Goal: Information Seeking & Learning: Learn about a topic

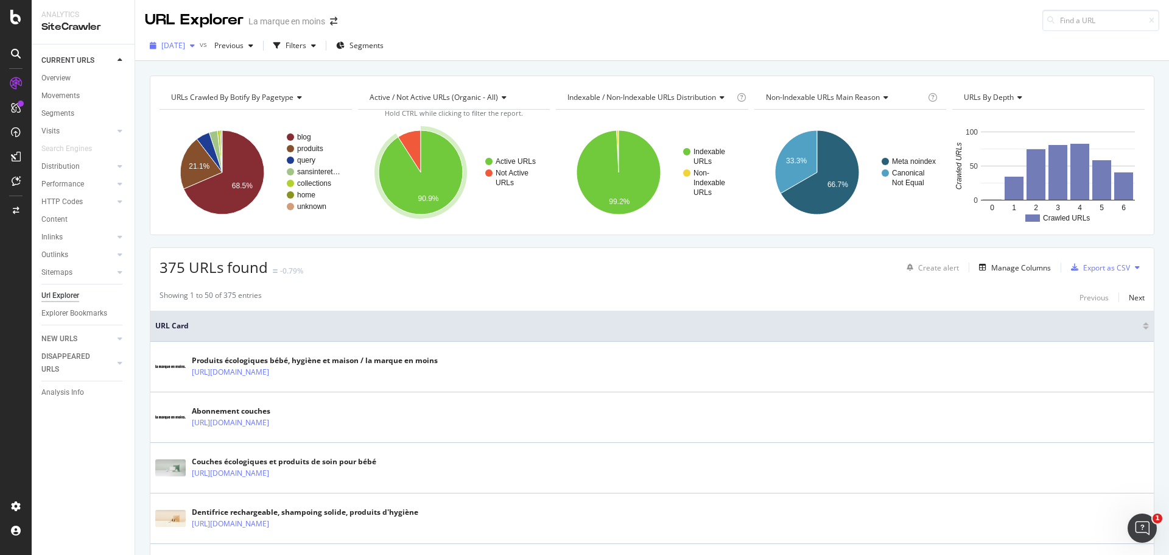
click at [185, 44] on span "[DATE]" at bounding box center [173, 45] width 24 height 10
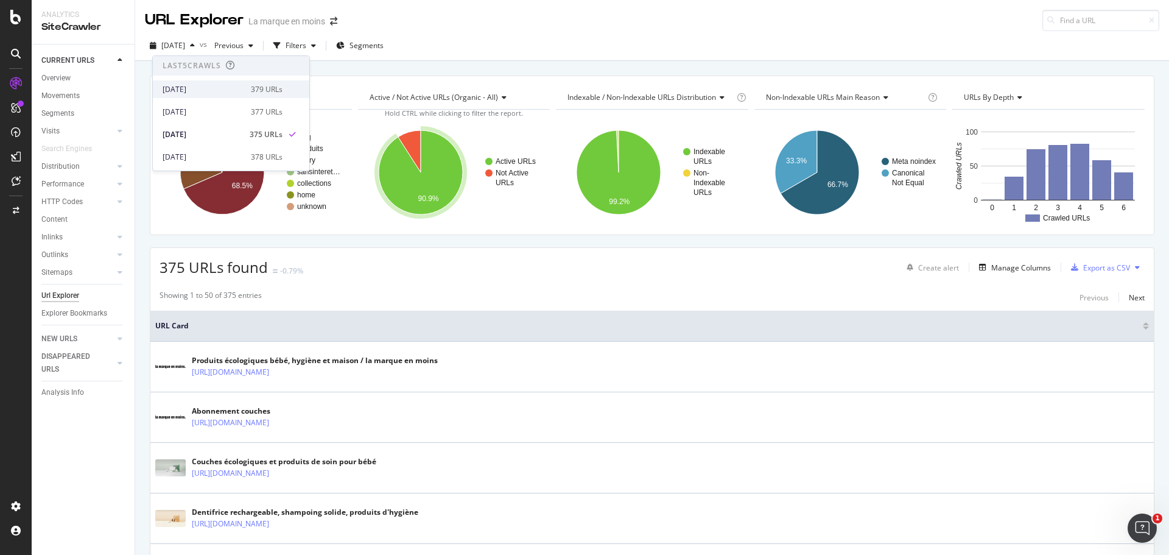
click at [200, 88] on div "[DATE]" at bounding box center [203, 89] width 81 height 11
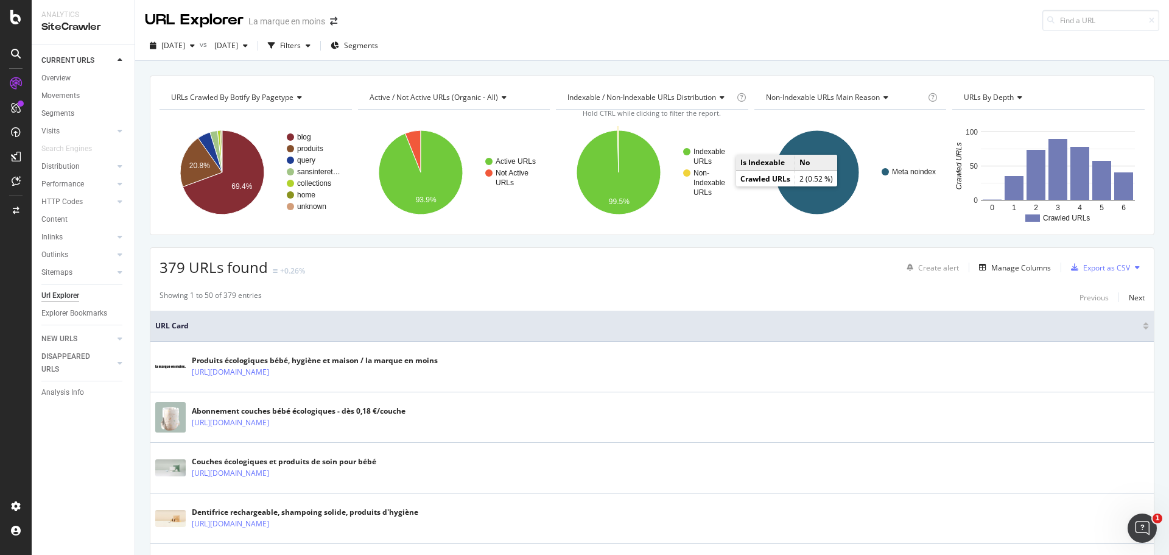
click at [713, 177] on rect "A chart." at bounding box center [710, 182] width 54 height 27
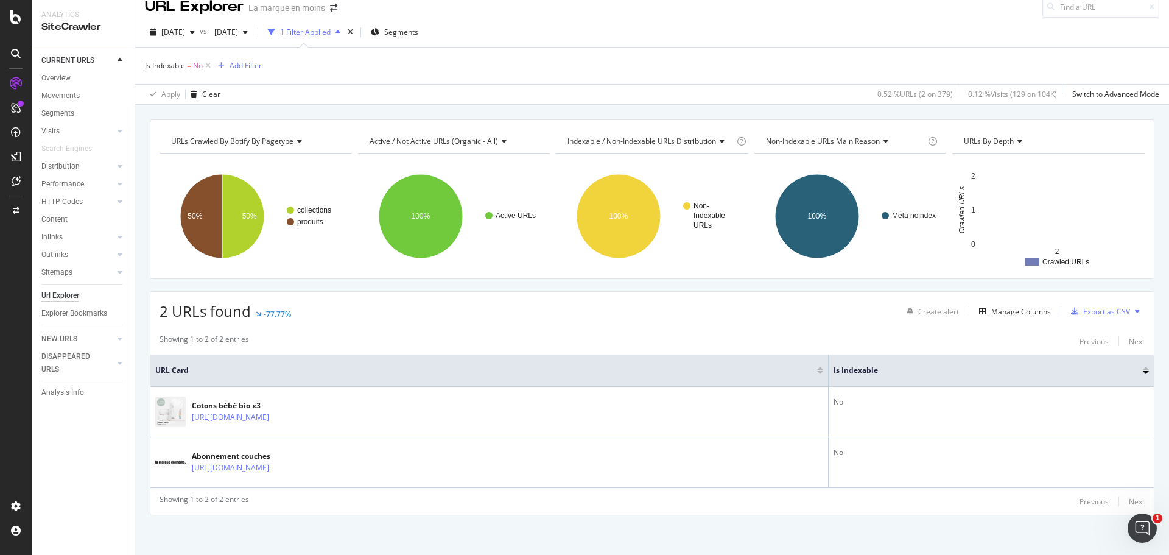
scroll to position [16, 0]
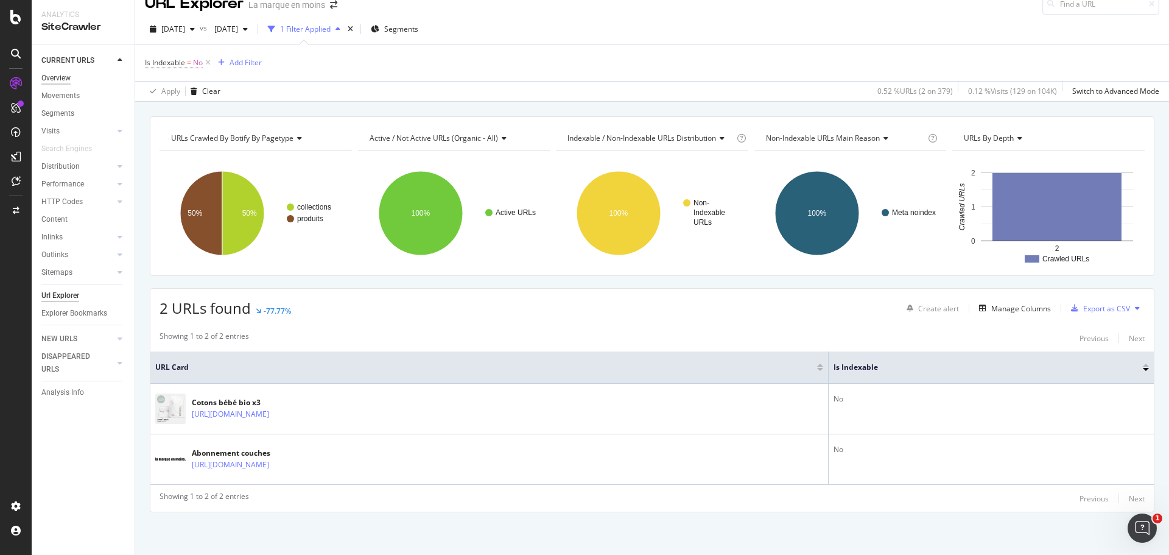
click at [70, 75] on div "Overview" at bounding box center [55, 78] width 29 height 13
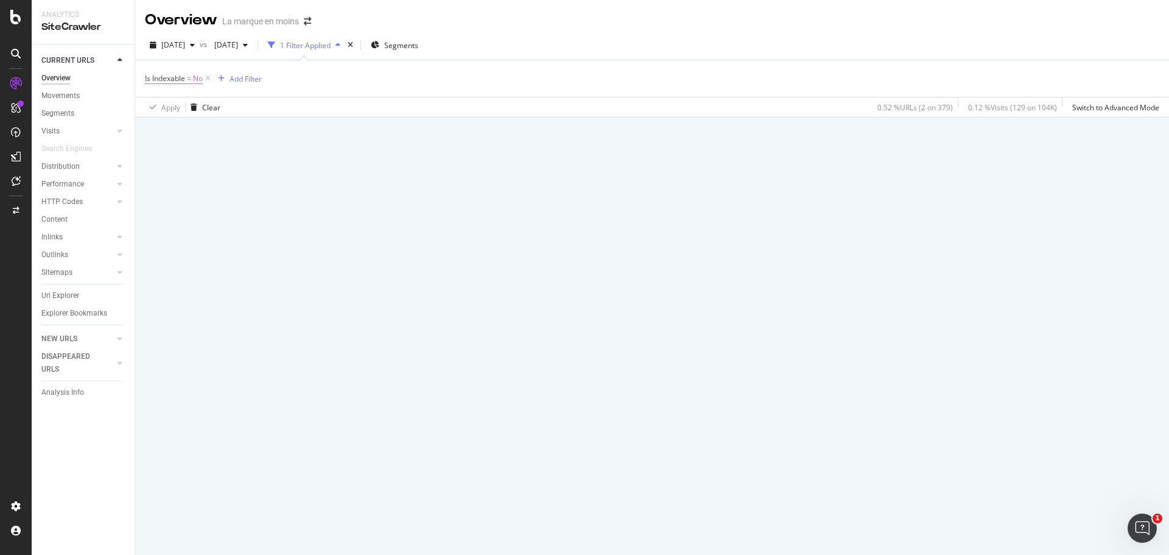
click at [63, 80] on div "Overview" at bounding box center [55, 78] width 29 height 13
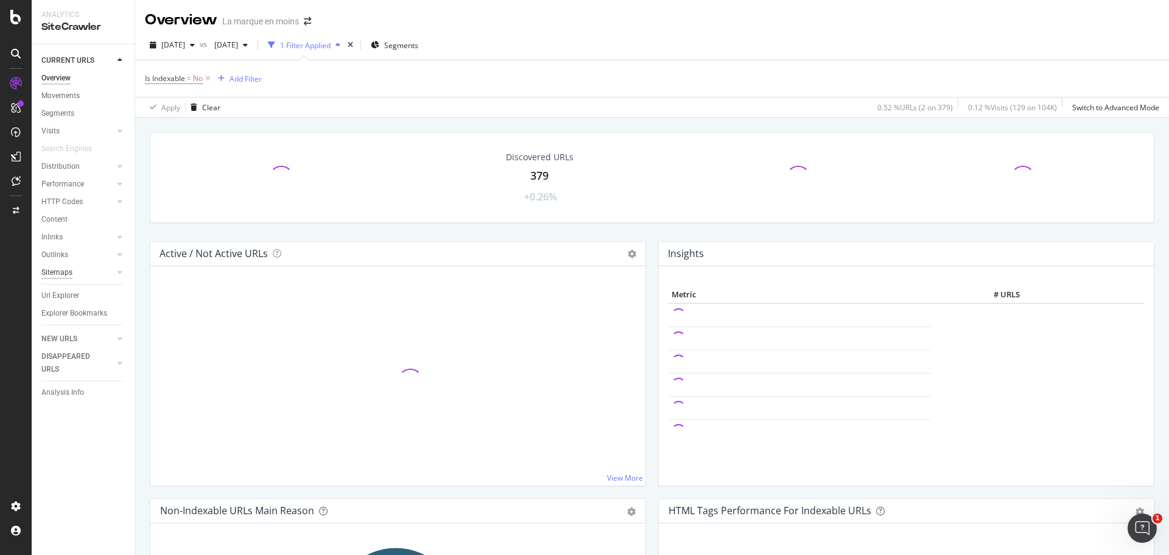
click at [68, 275] on div "Sitemaps" at bounding box center [56, 272] width 31 height 13
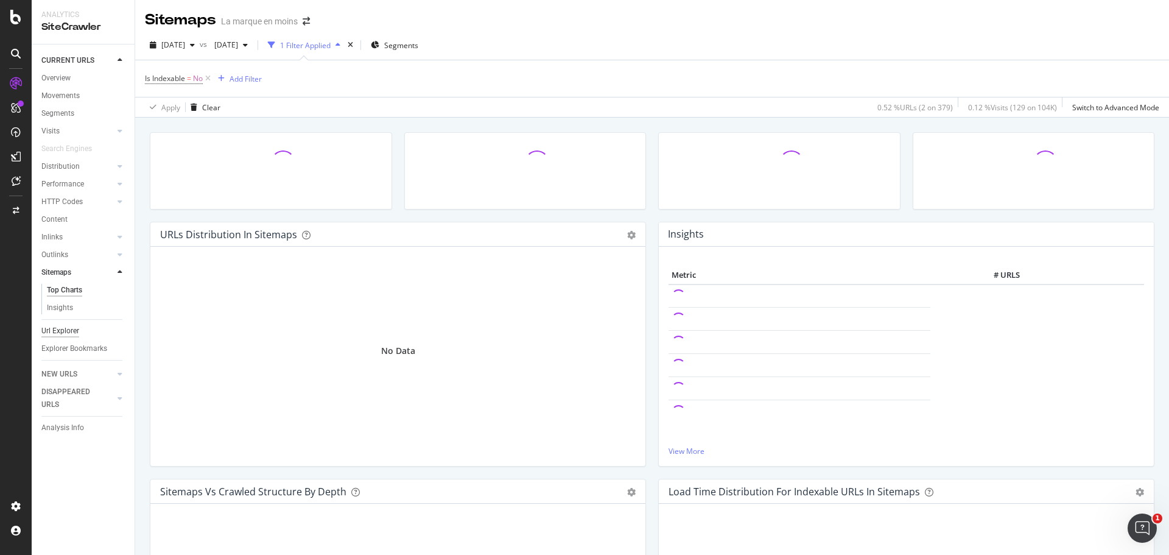
click at [72, 328] on div "Url Explorer" at bounding box center [60, 331] width 38 height 13
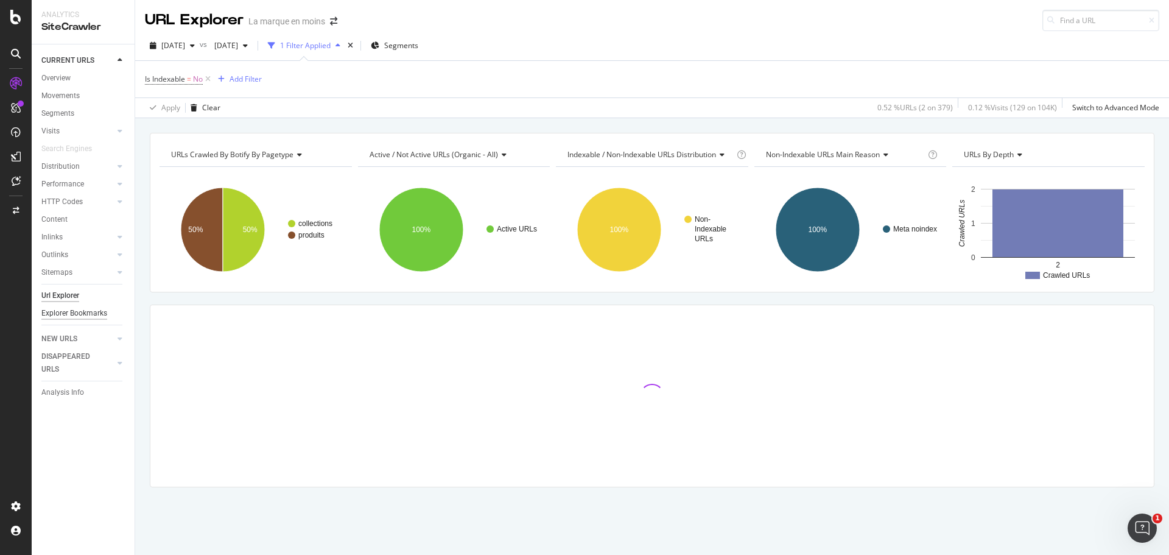
click at [90, 309] on div "Explorer Bookmarks" at bounding box center [74, 313] width 66 height 13
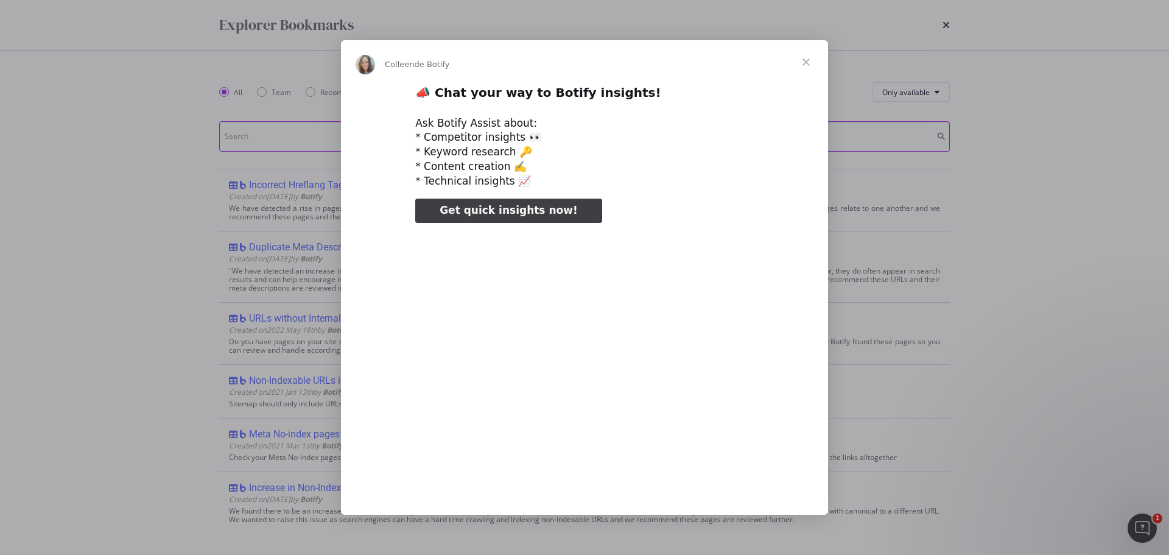
type input "109876"
click at [806, 61] on span "Fermer" at bounding box center [806, 62] width 44 height 44
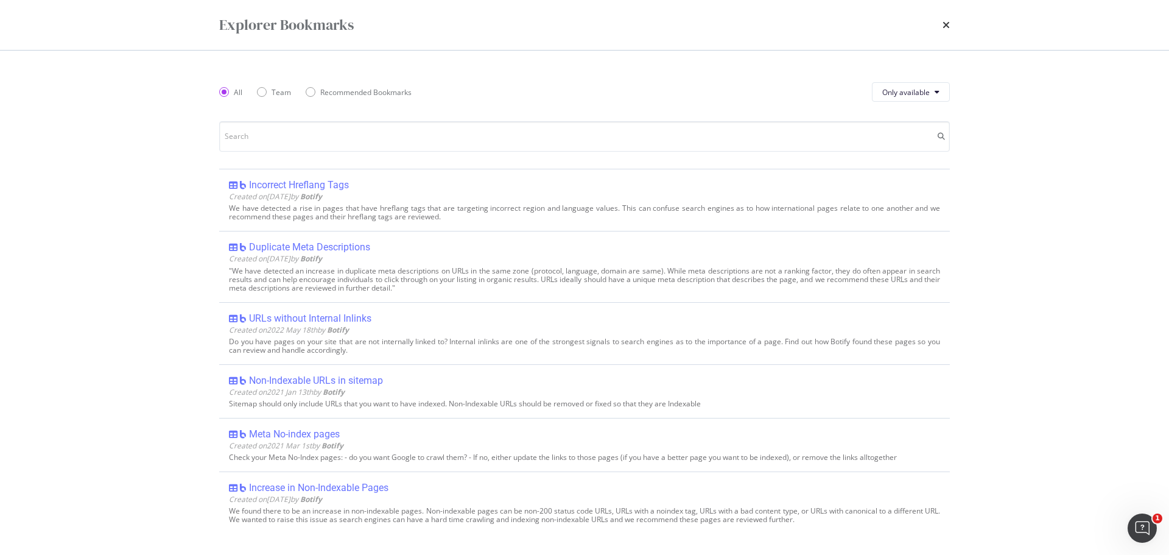
click at [944, 21] on icon "times" at bounding box center [946, 25] width 7 height 10
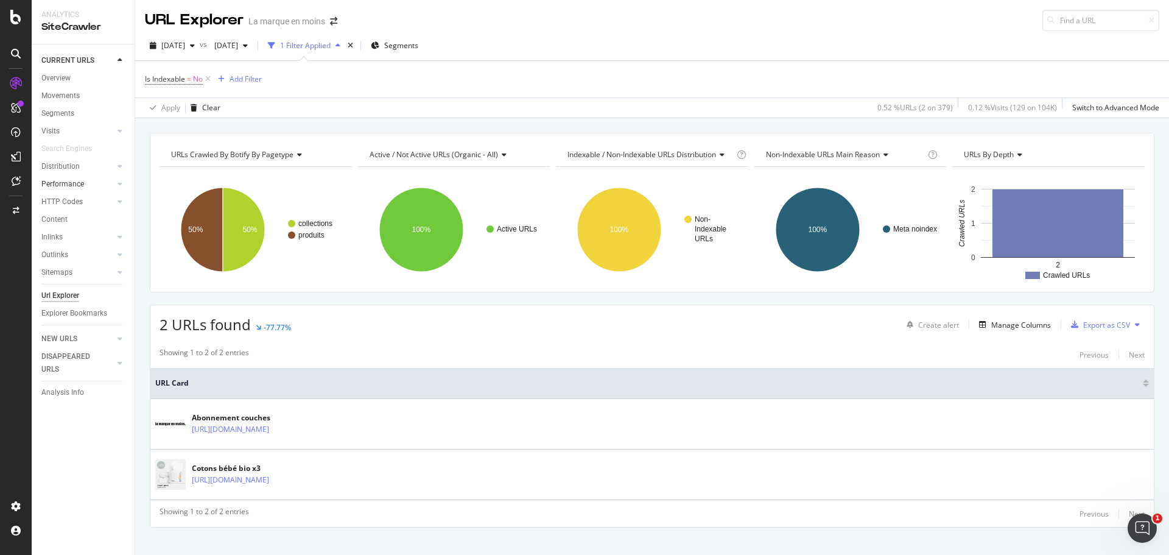
click at [109, 181] on div at bounding box center [108, 184] width 12 height 12
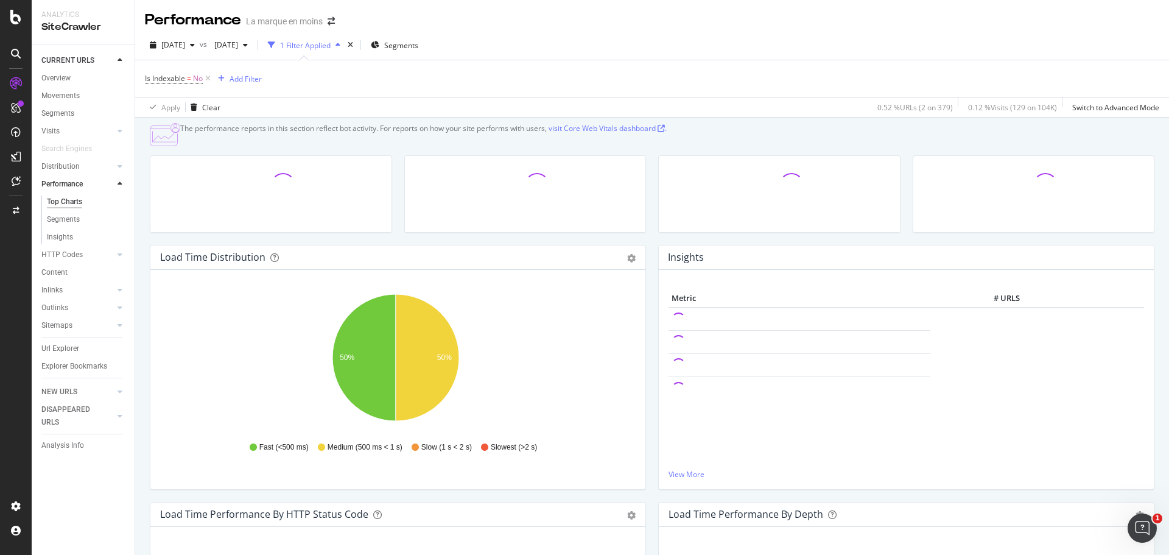
click at [103, 251] on div at bounding box center [108, 254] width 12 height 12
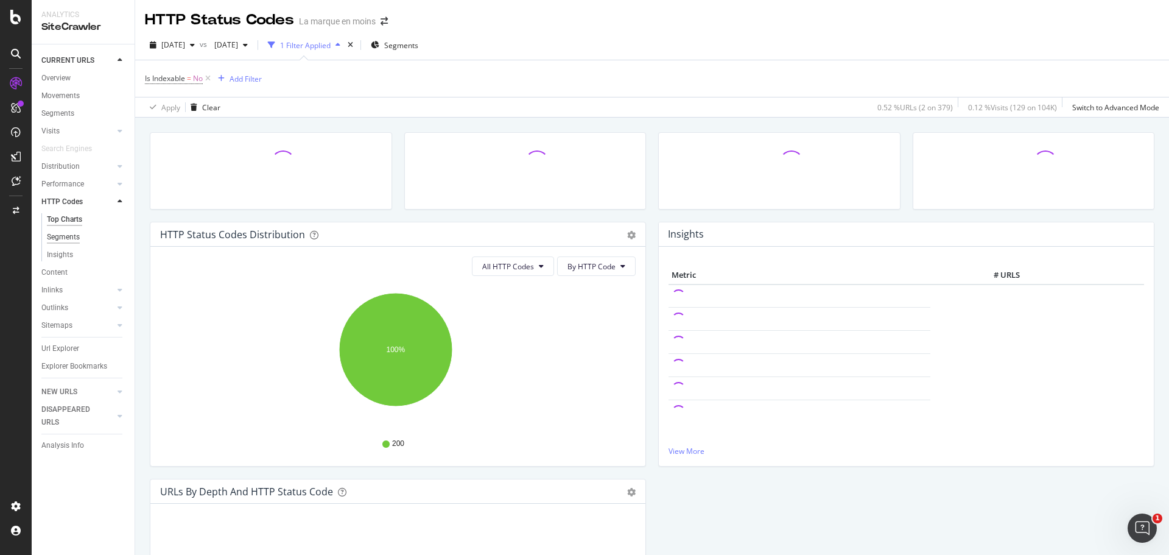
click at [55, 239] on div "Segments" at bounding box center [63, 237] width 33 height 13
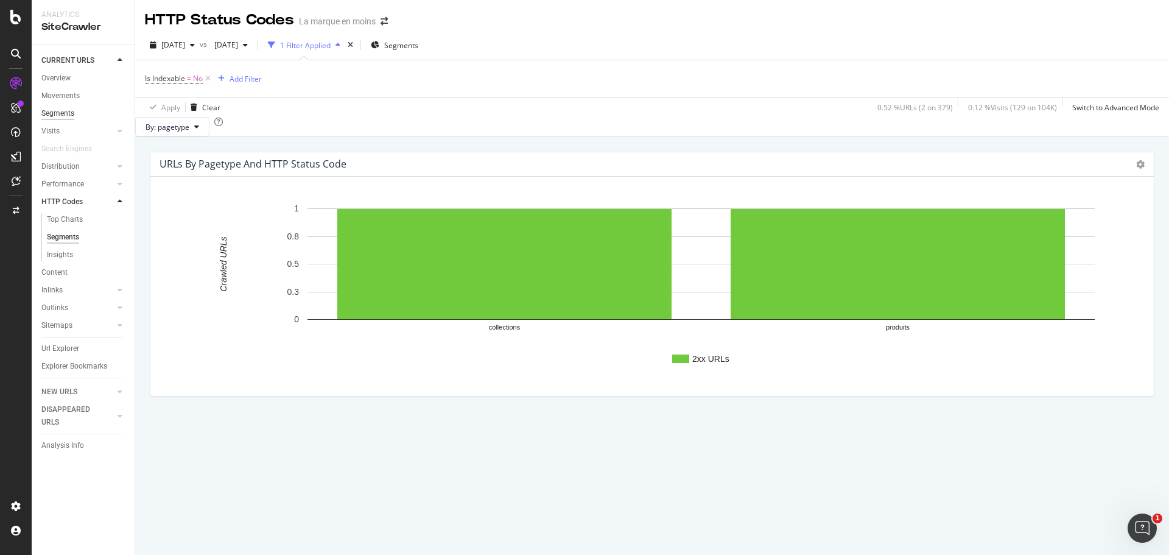
click at [61, 116] on div "Segments" at bounding box center [57, 113] width 33 height 13
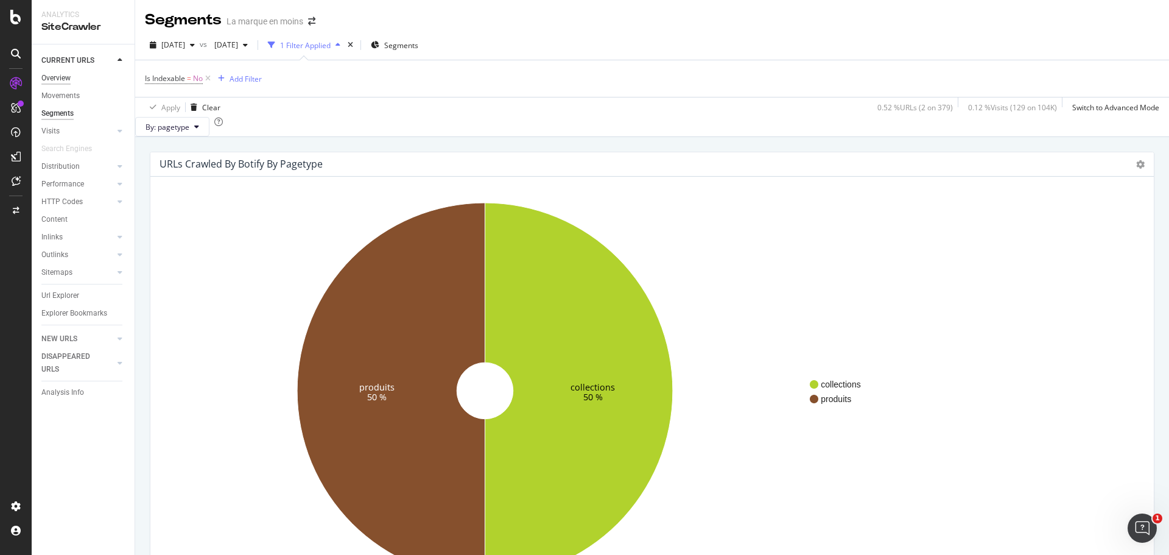
click at [62, 79] on div "Overview" at bounding box center [55, 78] width 29 height 13
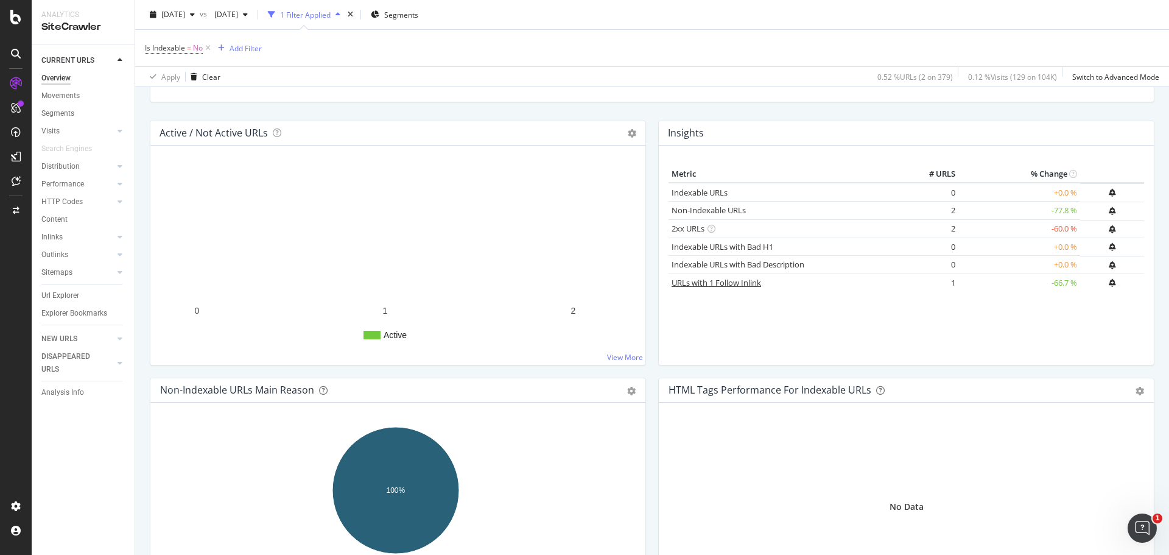
scroll to position [122, 0]
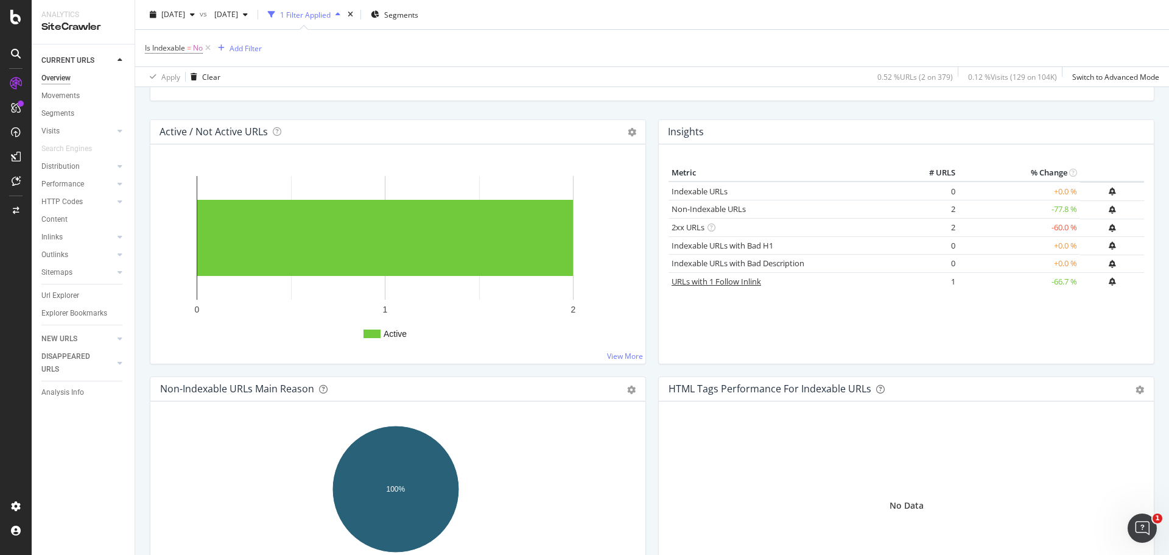
click at [735, 281] on link "URLs with 1 Follow Inlink" at bounding box center [717, 281] width 90 height 11
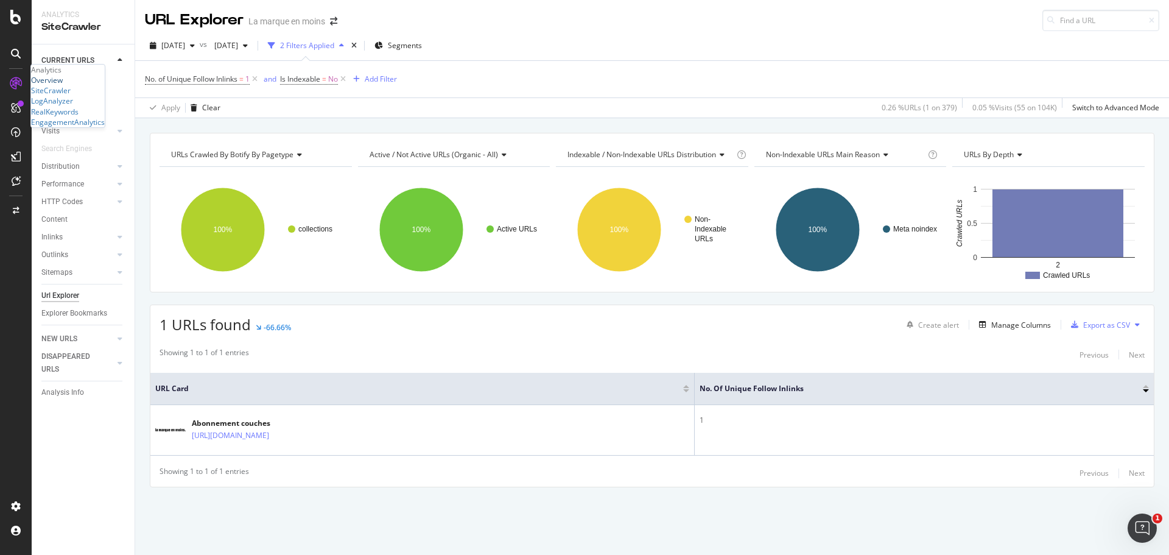
click at [63, 85] on div "Overview" at bounding box center [47, 80] width 32 height 10
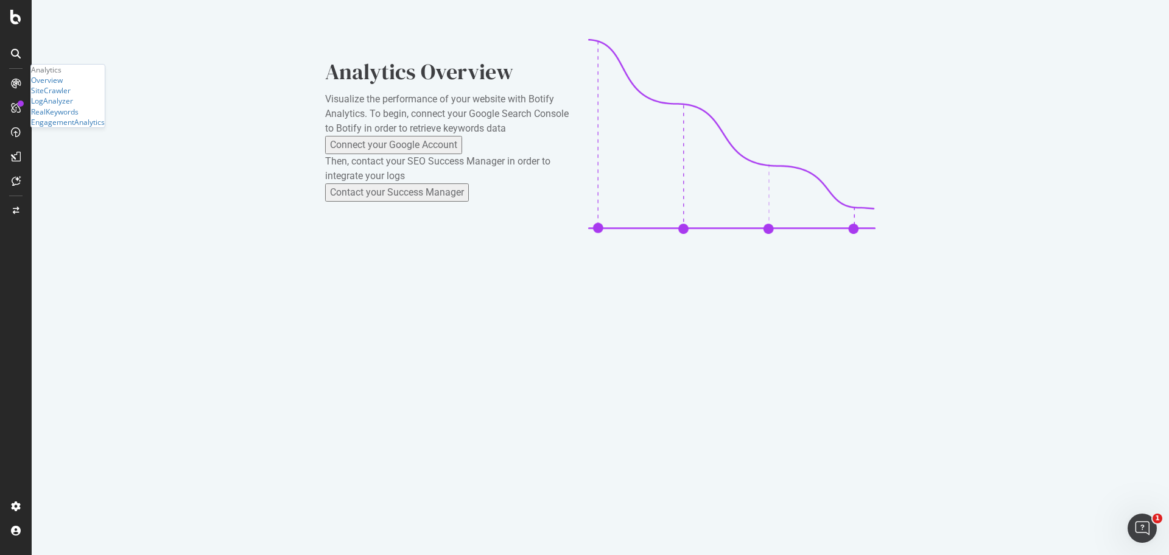
click at [13, 108] on icon at bounding box center [16, 108] width 10 height 10
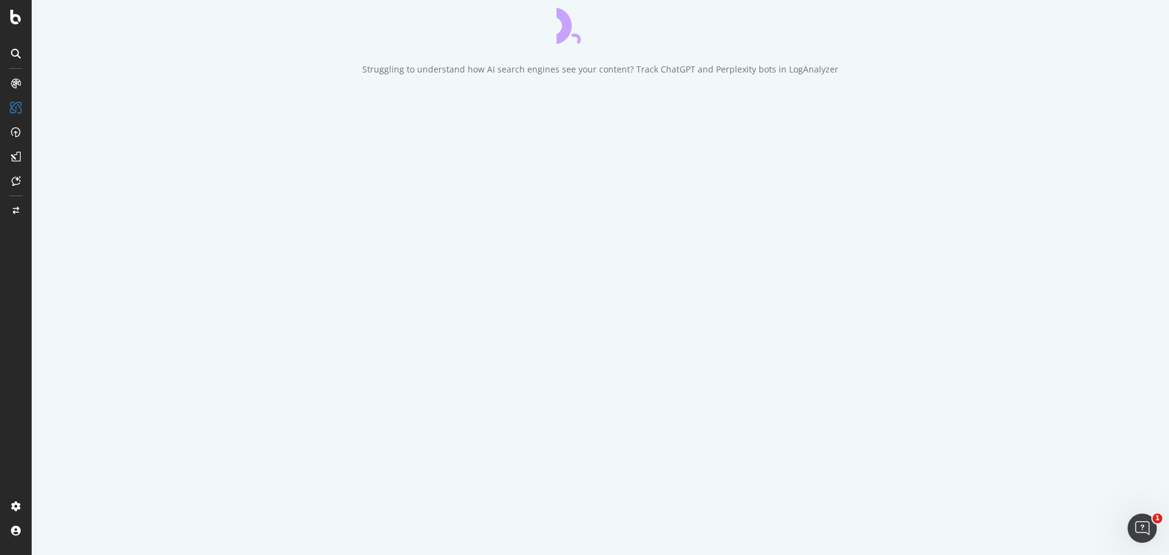
click at [18, 88] on div at bounding box center [15, 83] width 19 height 19
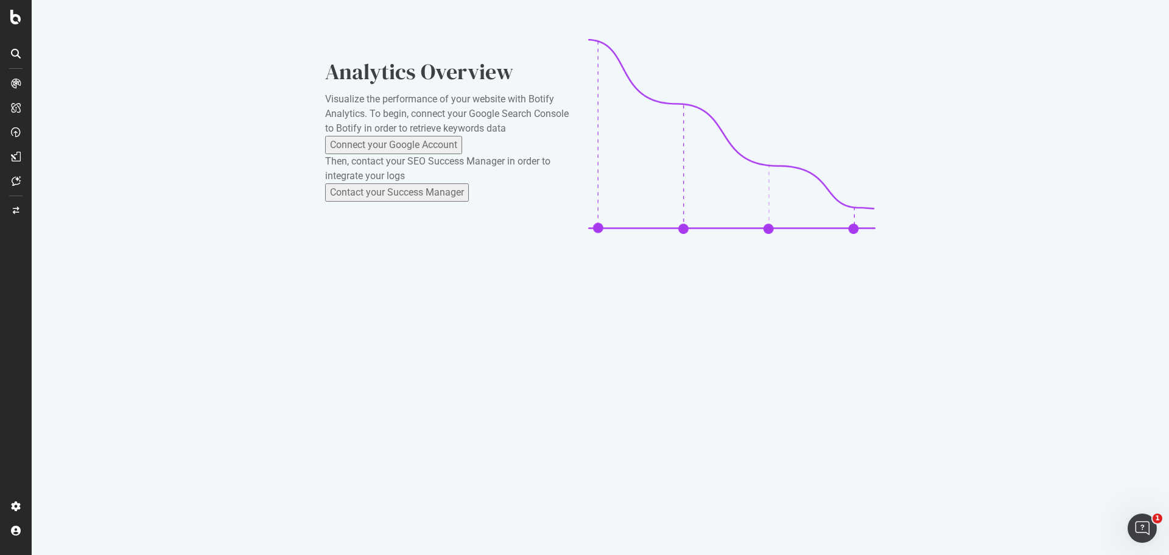
click at [13, 85] on icon at bounding box center [16, 84] width 10 height 10
click at [19, 104] on icon at bounding box center [16, 108] width 10 height 10
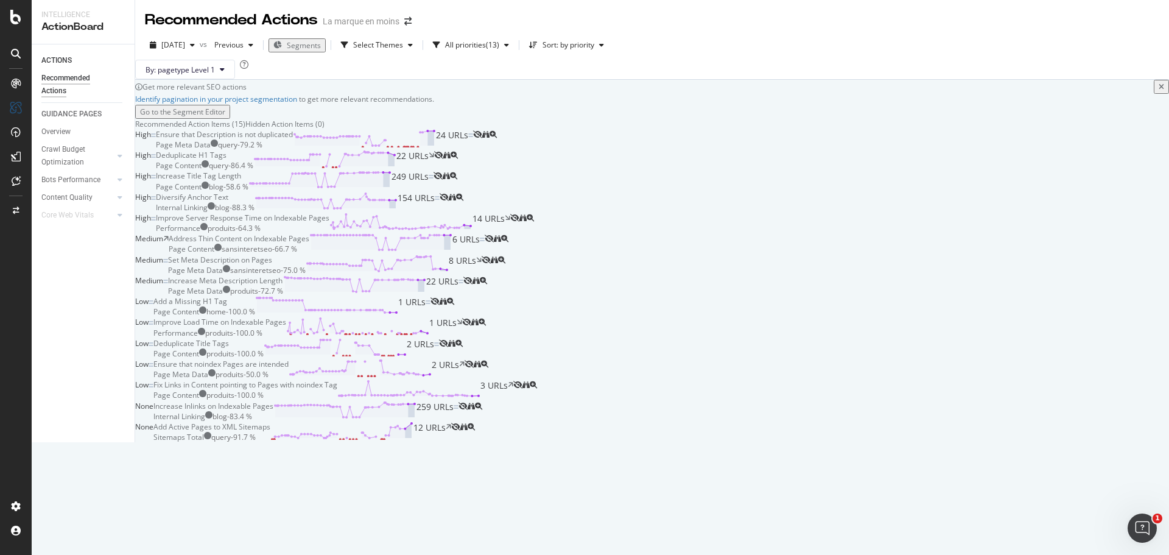
scroll to position [548, 0]
click at [465, 359] on div "Ensure that noindex Pages are intended Page Meta Data produits - 50.0 % 2 URLs" at bounding box center [308, 369] width 311 height 21
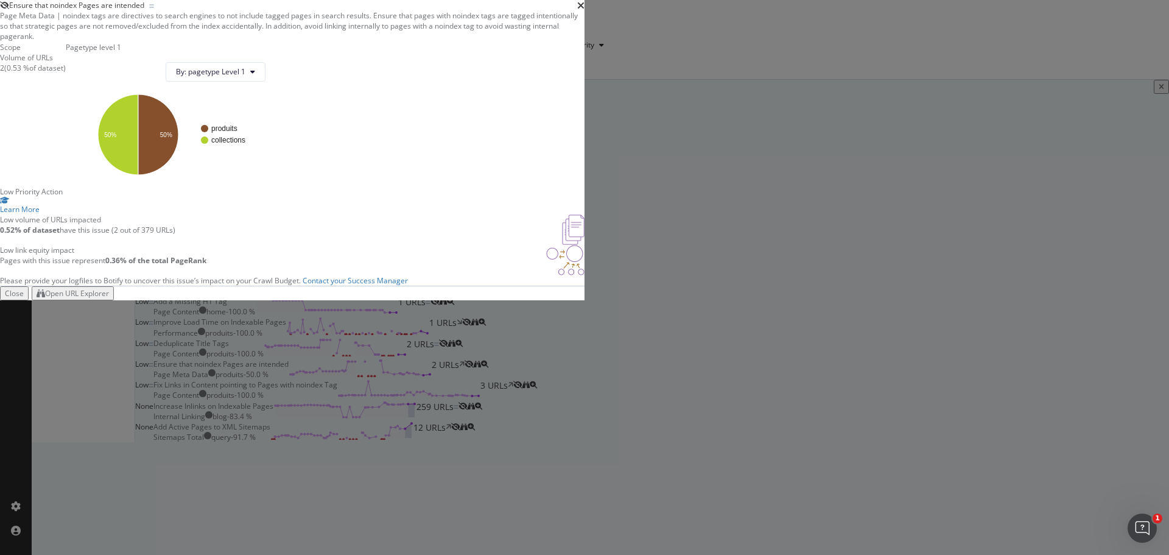
scroll to position [13, 0]
click at [585, 10] on icon "times" at bounding box center [580, 6] width 7 height 10
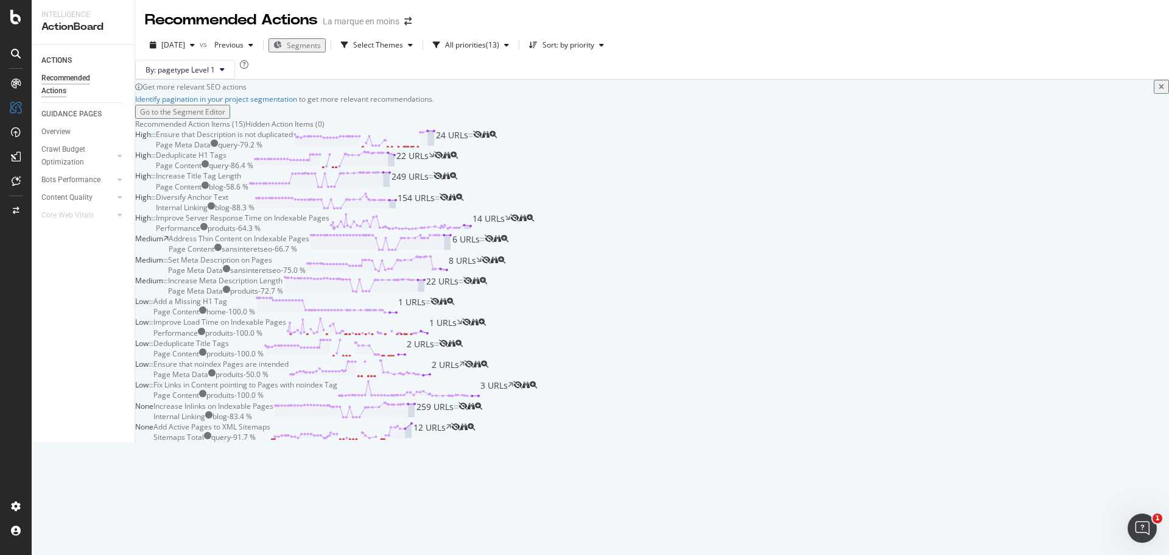
click at [337, 379] on div "Fix Links in Content pointing to Pages with noindex Tag" at bounding box center [245, 384] width 184 height 10
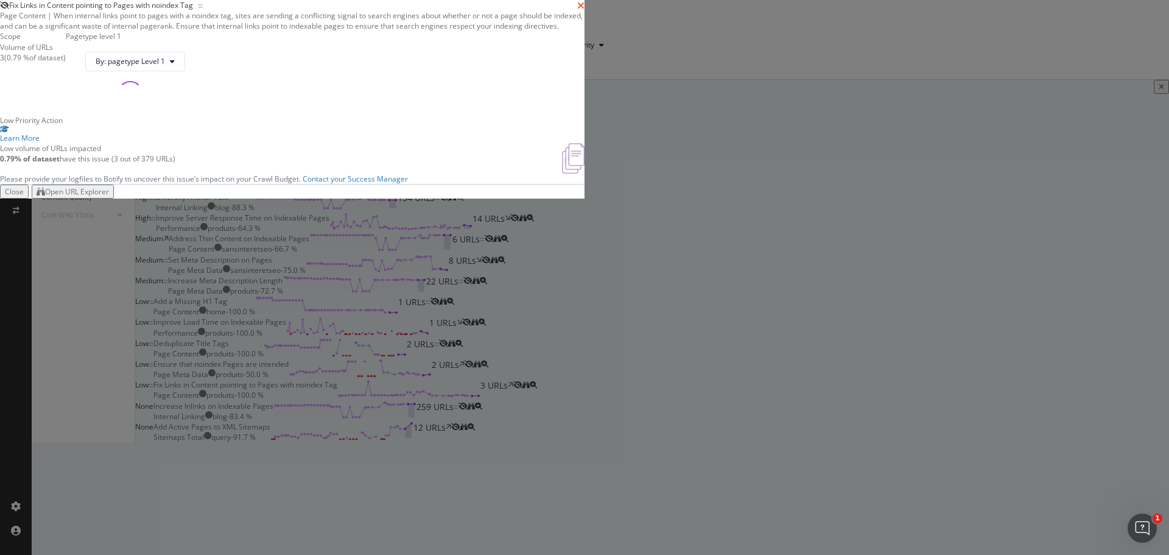
click at [585, 10] on icon "times" at bounding box center [580, 6] width 7 height 10
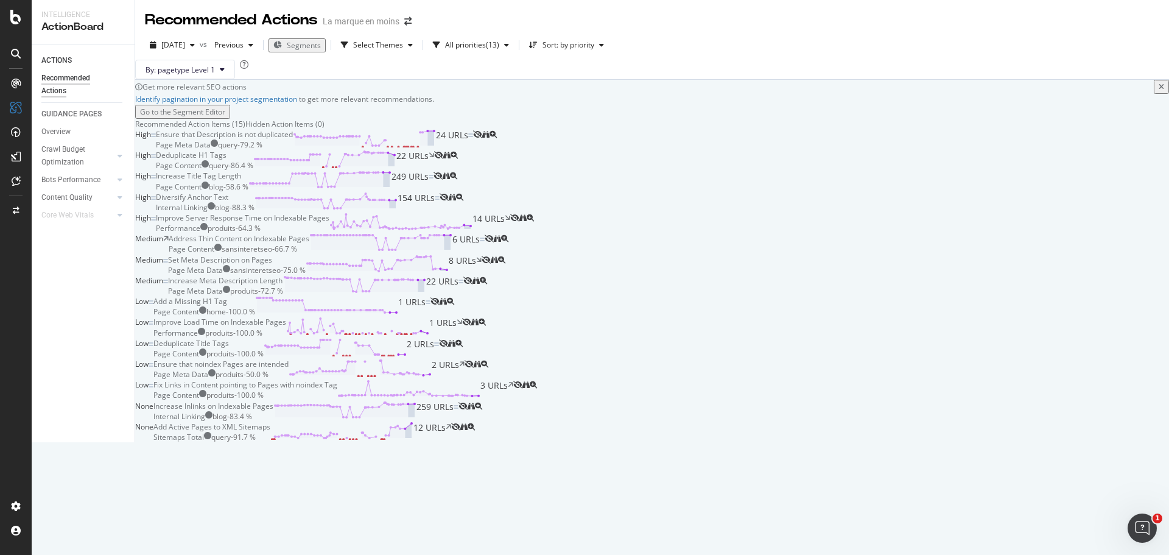
click at [537, 381] on icon "magnifying-glass-plus" at bounding box center [533, 384] width 7 height 7
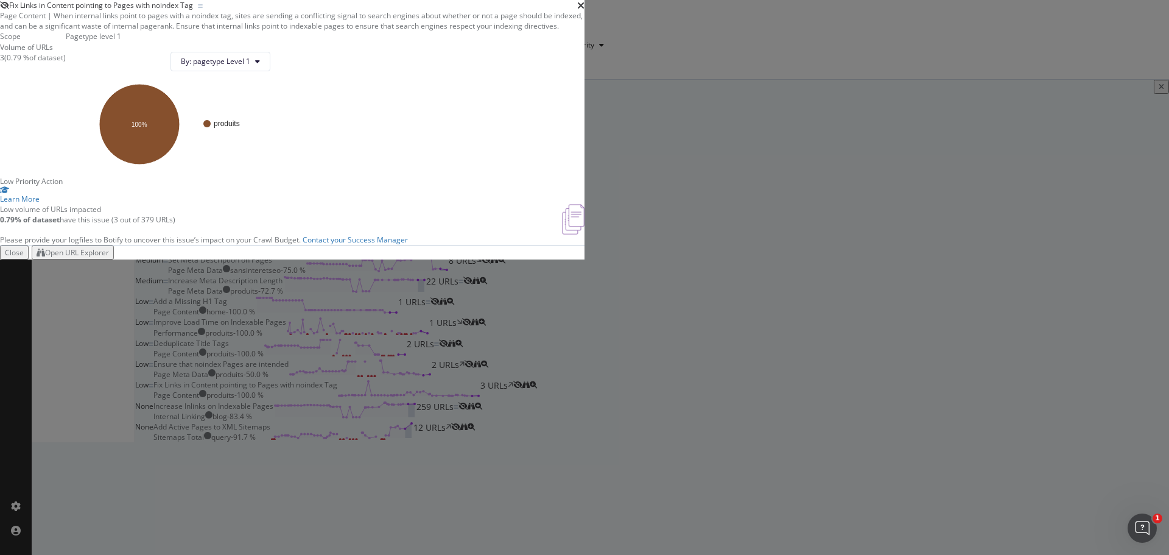
click at [585, 10] on div "times" at bounding box center [580, 5] width 7 height 10
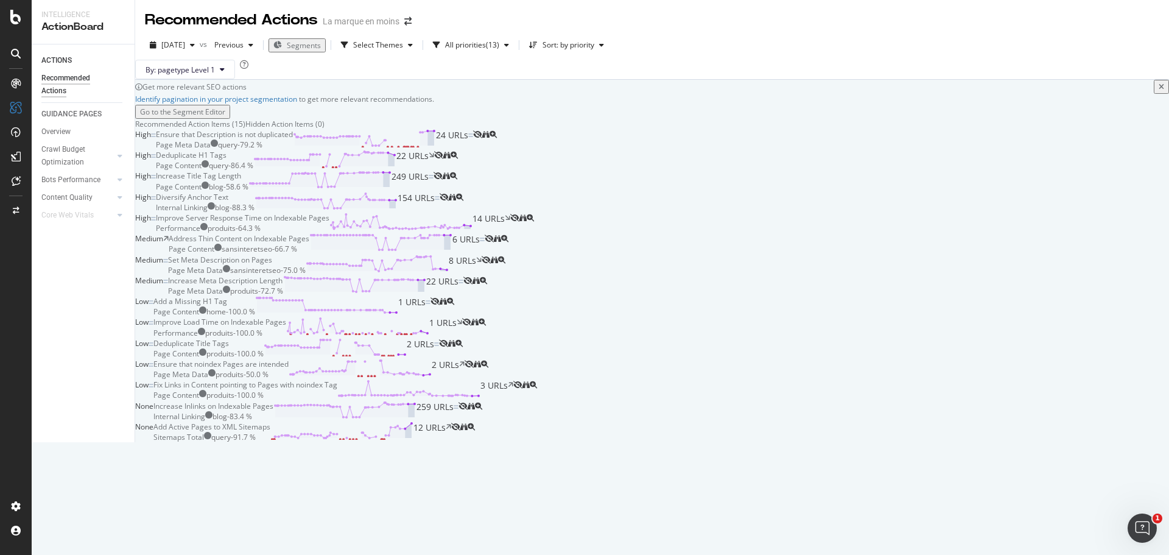
click at [537, 379] on div at bounding box center [525, 389] width 24 height 21
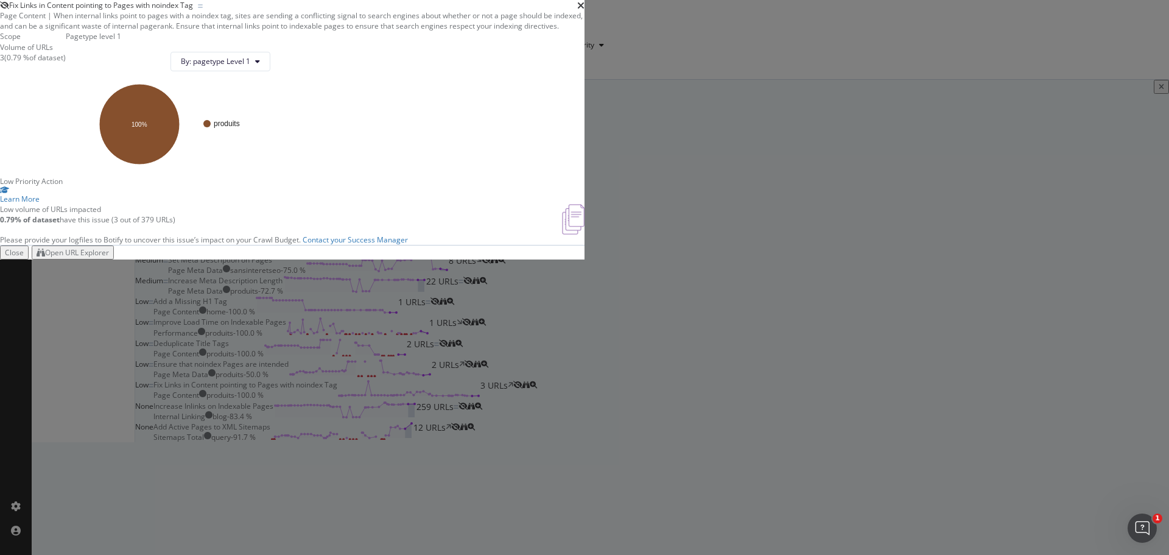
click at [1112, 371] on div "Fix Links in Content pointing to Pages with noindex Tag Page Content | When int…" at bounding box center [584, 277] width 1169 height 555
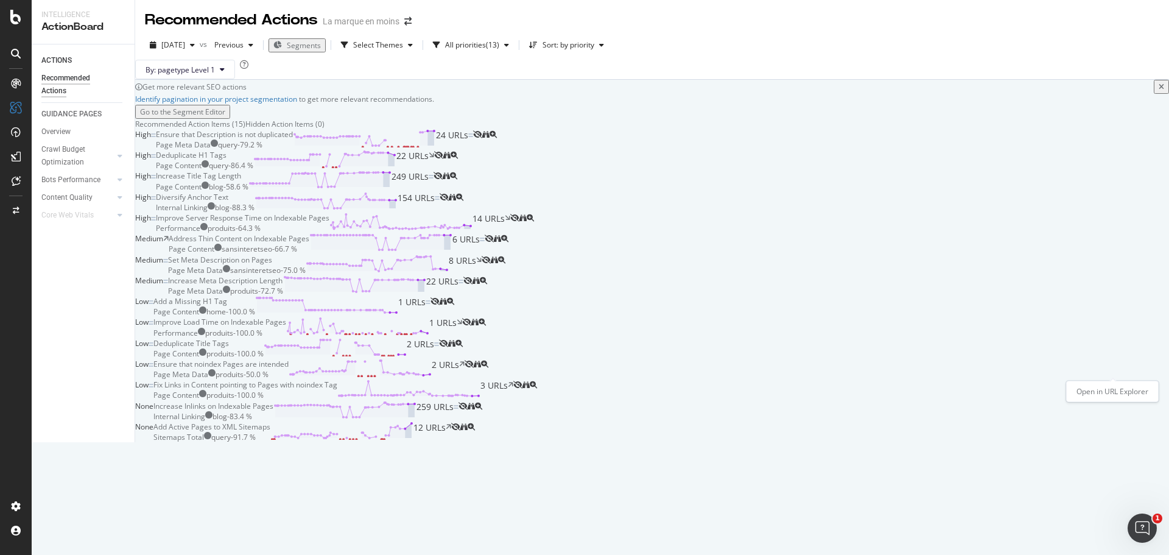
click at [530, 381] on icon "binoculars" at bounding box center [525, 384] width 7 height 7
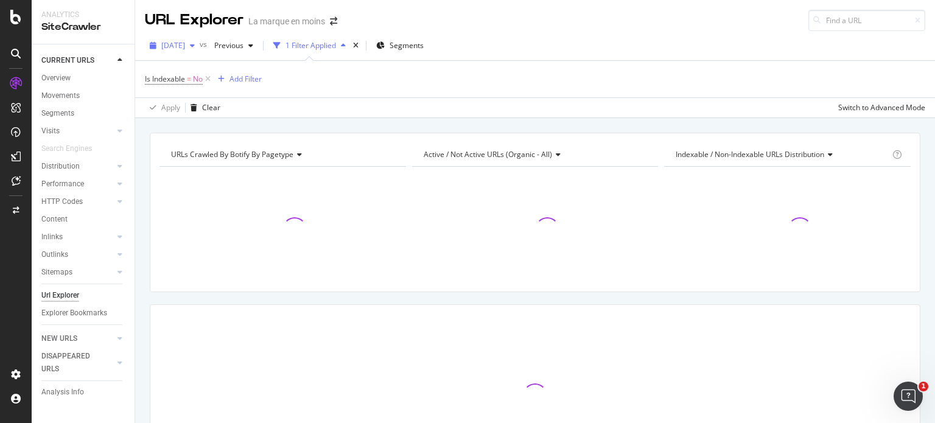
click at [185, 49] on span "[DATE]" at bounding box center [173, 45] width 24 height 10
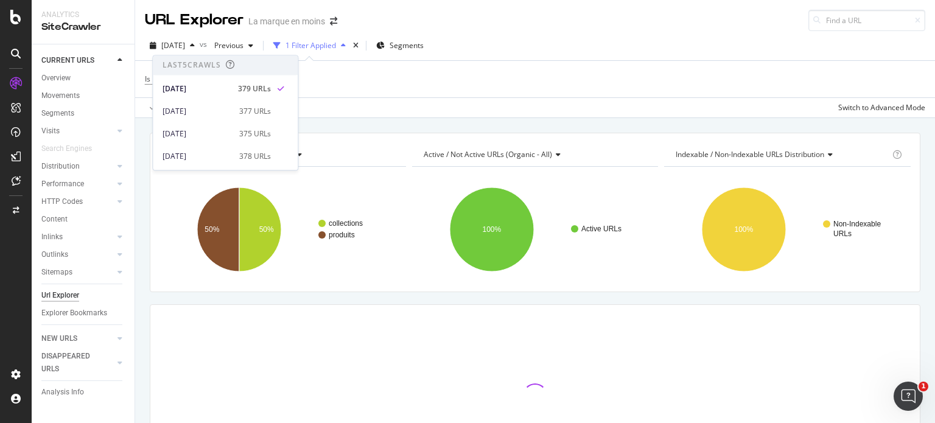
click at [772, 79] on div "Is Indexable = No Add Filter" at bounding box center [535, 79] width 781 height 37
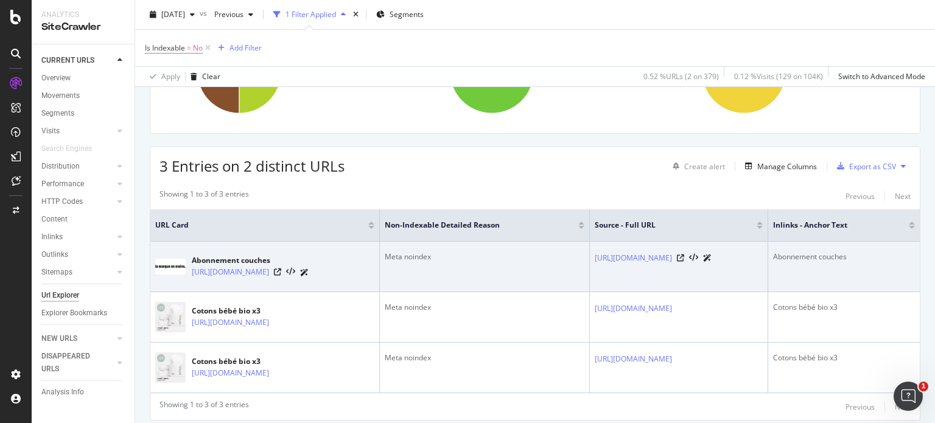
scroll to position [206, 0]
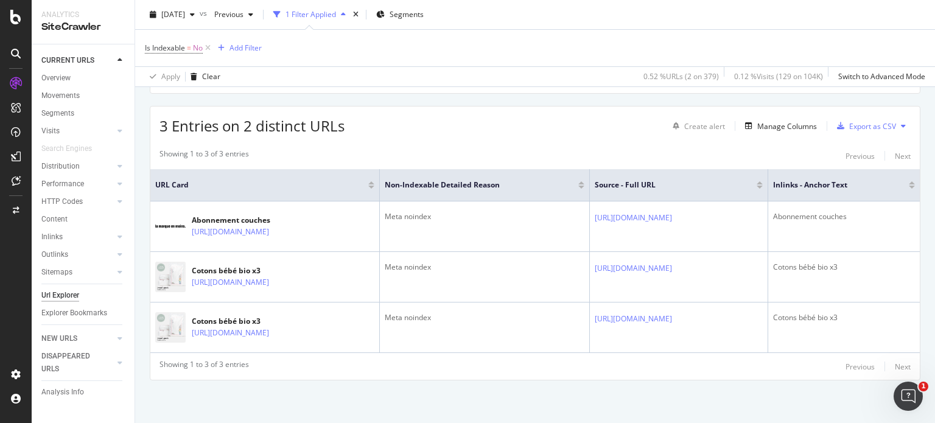
click at [536, 355] on div "Showing 1 to 3 of 3 entries Previous Next URL Card Non-Indexable Detailed Reaso…" at bounding box center [535, 260] width 770 height 237
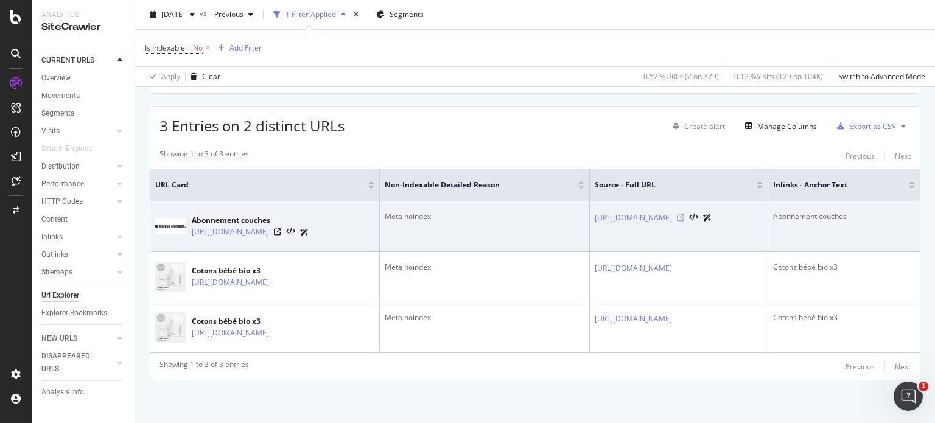
click at [684, 214] on icon at bounding box center [680, 217] width 7 height 7
click at [281, 228] on icon at bounding box center [277, 231] width 7 height 7
drag, startPoint x: 410, startPoint y: 237, endPoint x: 288, endPoint y: 227, distance: 122.2
click at [288, 227] on td "Abonnement couches https://lamarqueenmoins.fr/collections/abonnement-couches" at bounding box center [265, 227] width 230 height 51
copy div "collections/abonnement-couches"
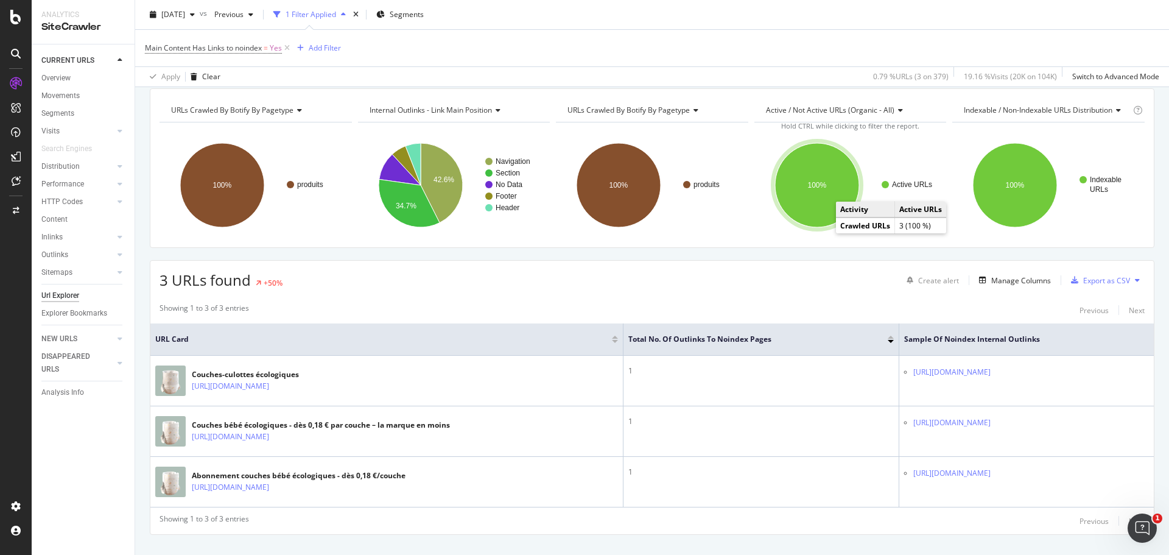
scroll to position [67, 0]
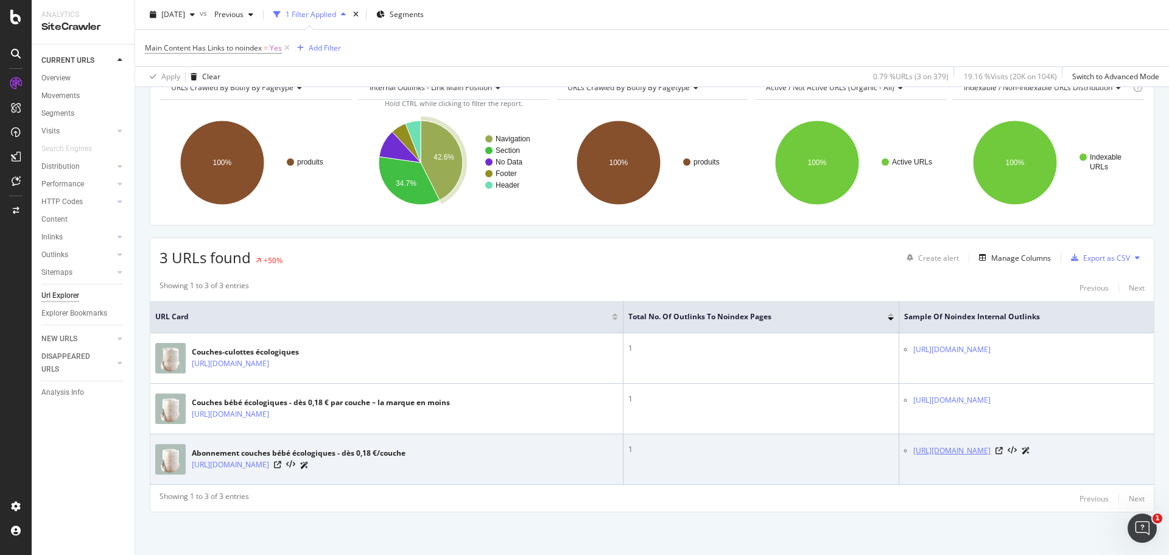
drag, startPoint x: 1080, startPoint y: 453, endPoint x: 902, endPoint y: 448, distance: 178.5
click at [913, 448] on div "[URL][DOMAIN_NAME]" at bounding box center [1031, 450] width 236 height 13
copy table "URL Card Total No. of Outlinks to Noindex Pages Sample of Noindex Internal Outl…"
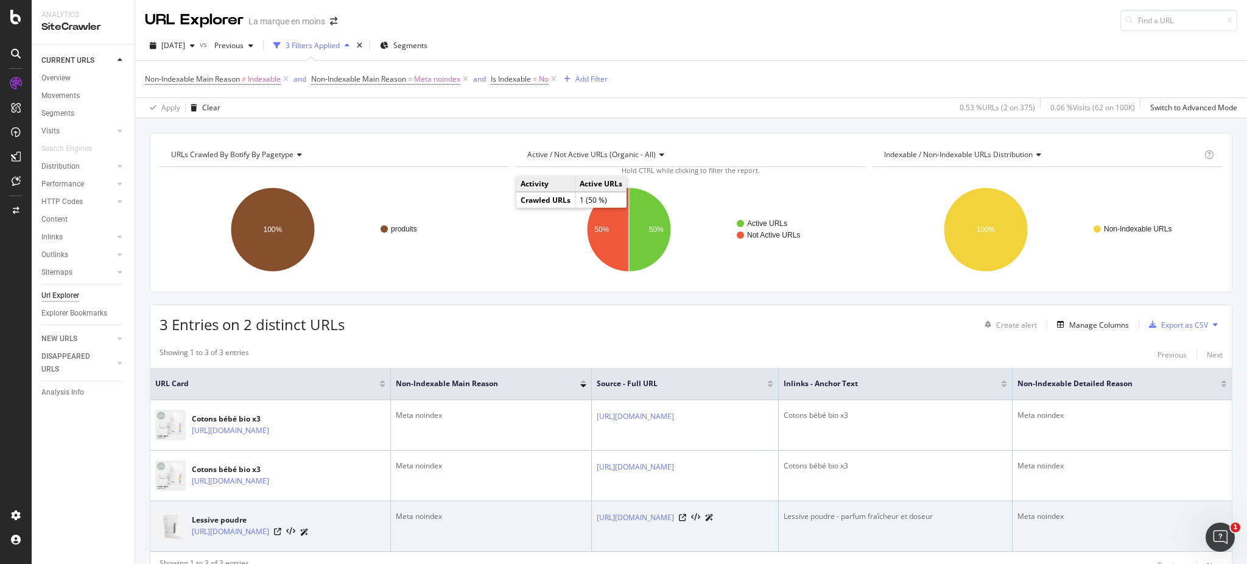
drag, startPoint x: 353, startPoint y: 550, endPoint x: 714, endPoint y: 549, distance: 361.1
click at [714, 423] on td "https://lamarqueenmoins.fr/pages/avis" at bounding box center [685, 526] width 187 height 51
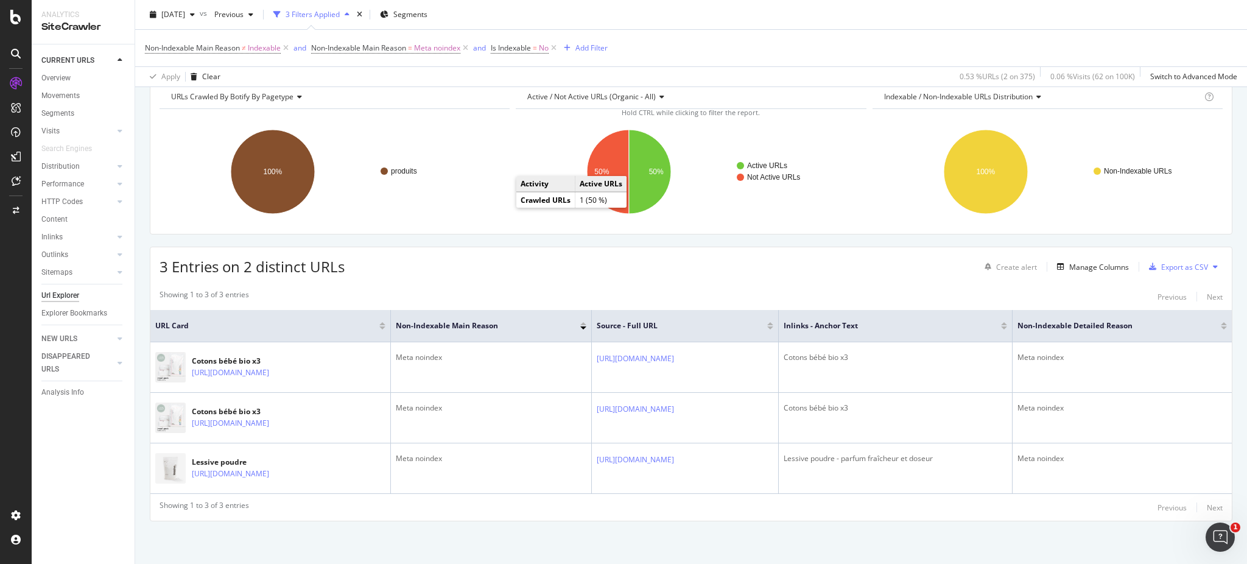
scroll to position [63, 0]
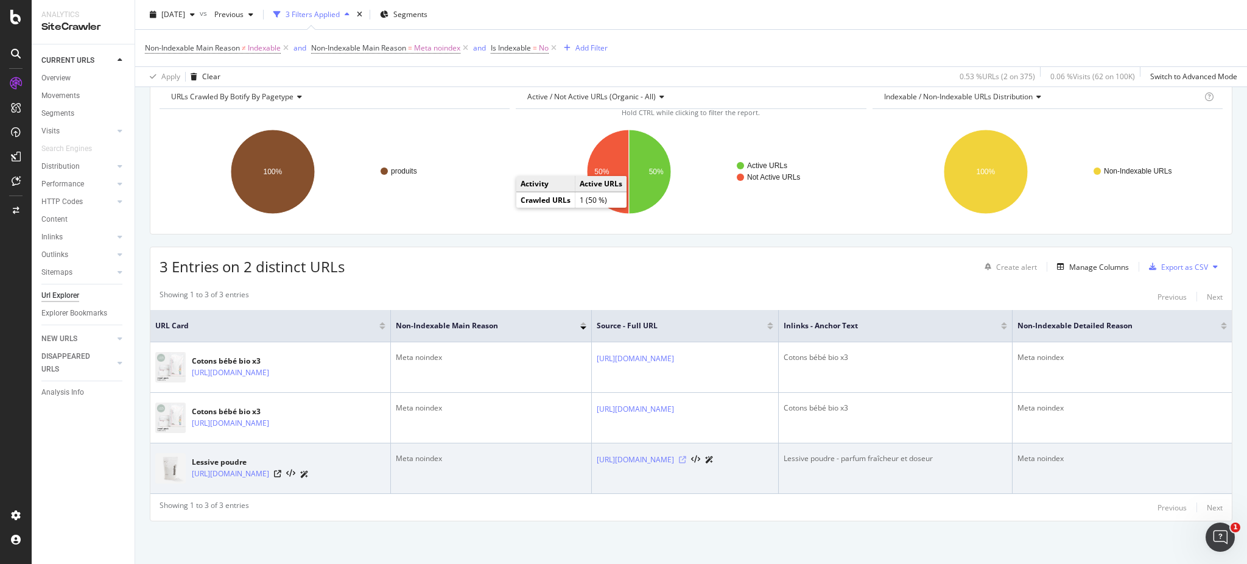
click at [686, 423] on icon at bounding box center [682, 459] width 7 height 7
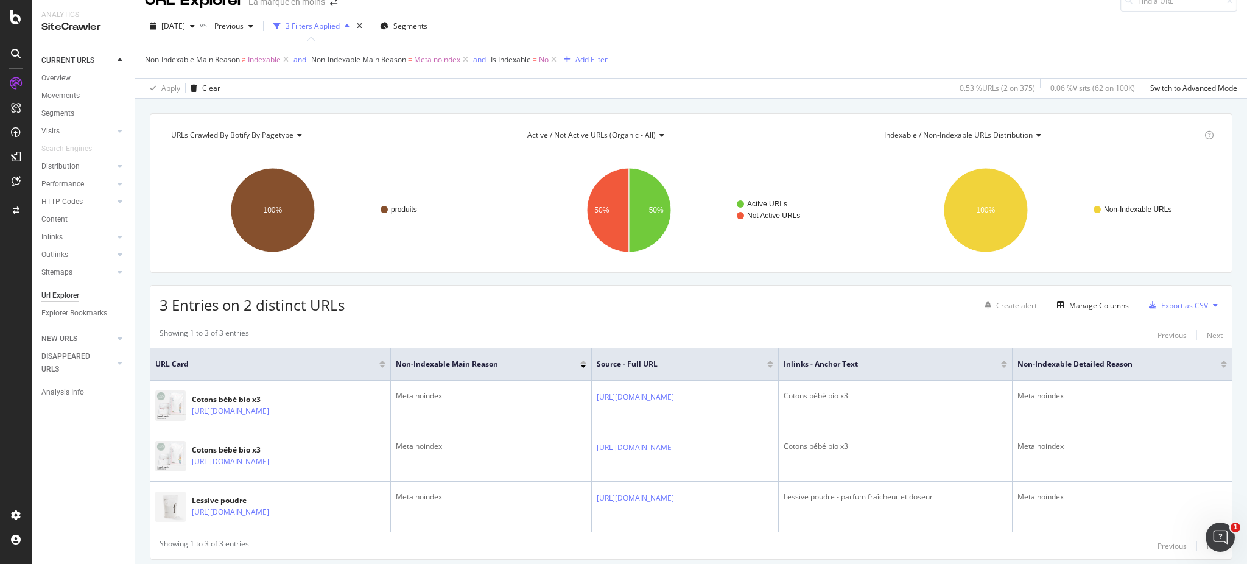
scroll to position [0, 0]
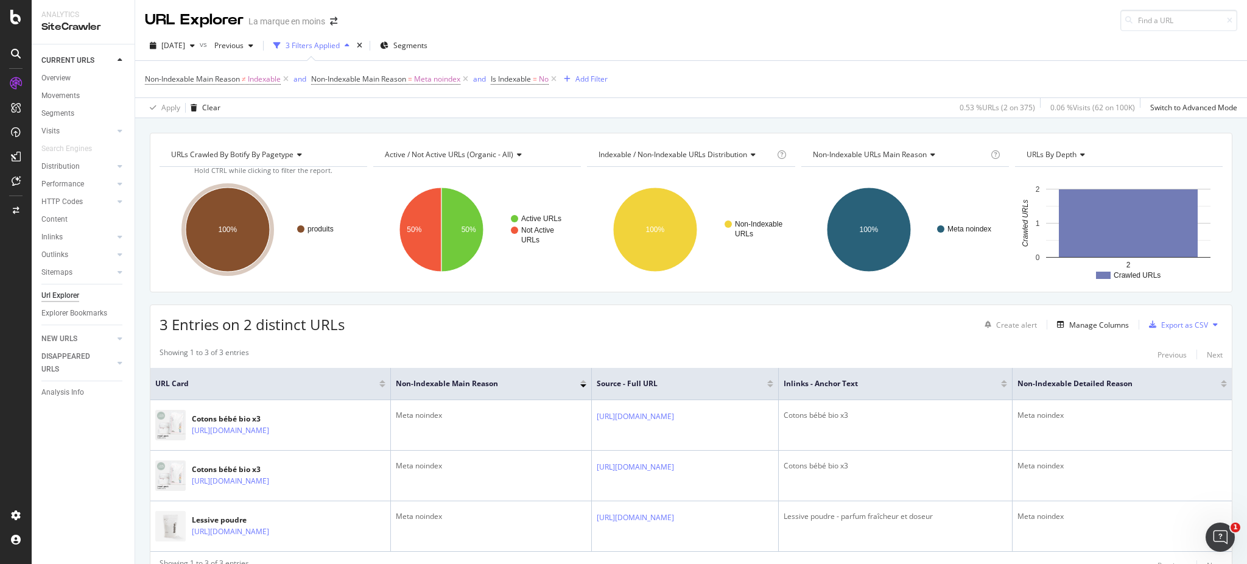
click at [65, 197] on div "HTTP Codes" at bounding box center [61, 201] width 41 height 13
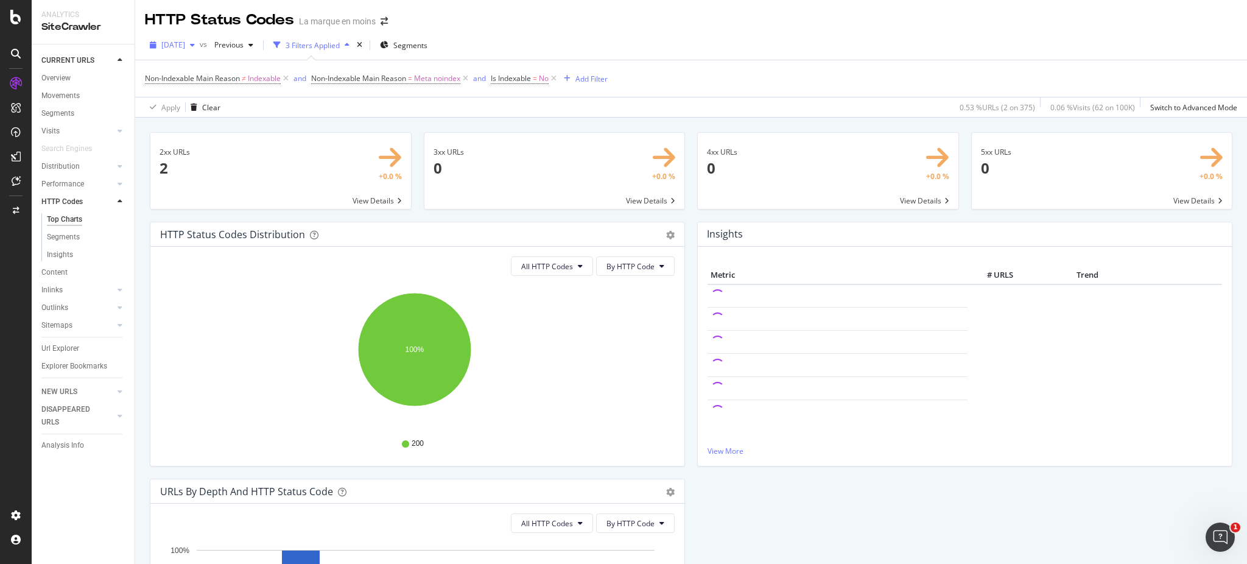
click at [200, 50] on div "[DATE]" at bounding box center [172, 45] width 55 height 18
click at [227, 88] on div "[DATE]" at bounding box center [197, 88] width 69 height 11
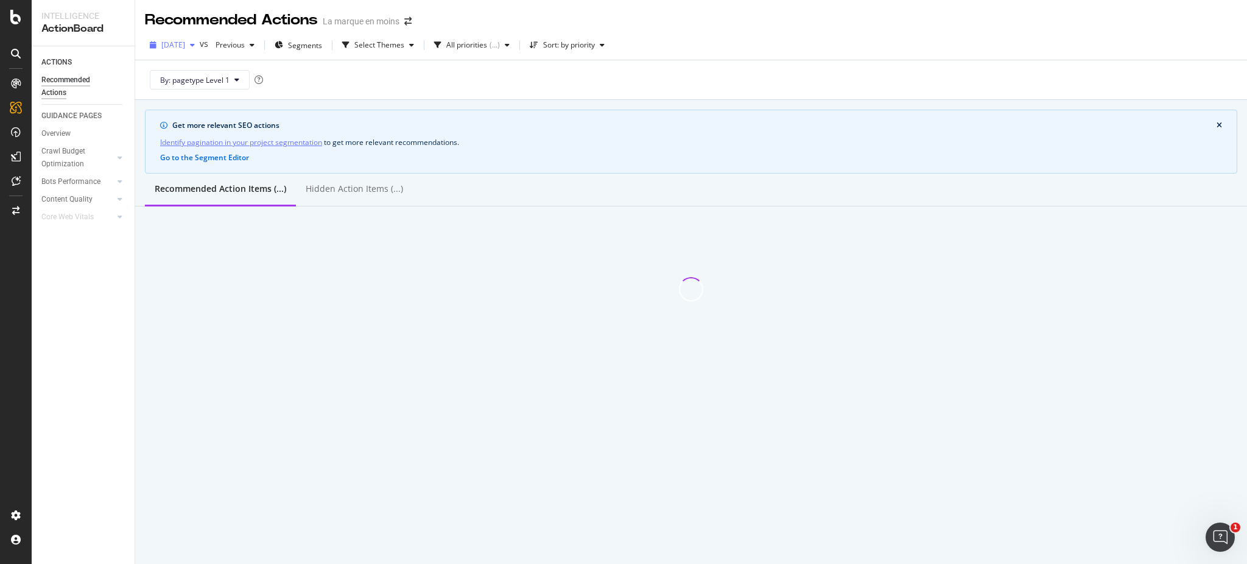
click at [185, 46] on span "[DATE]" at bounding box center [173, 45] width 24 height 10
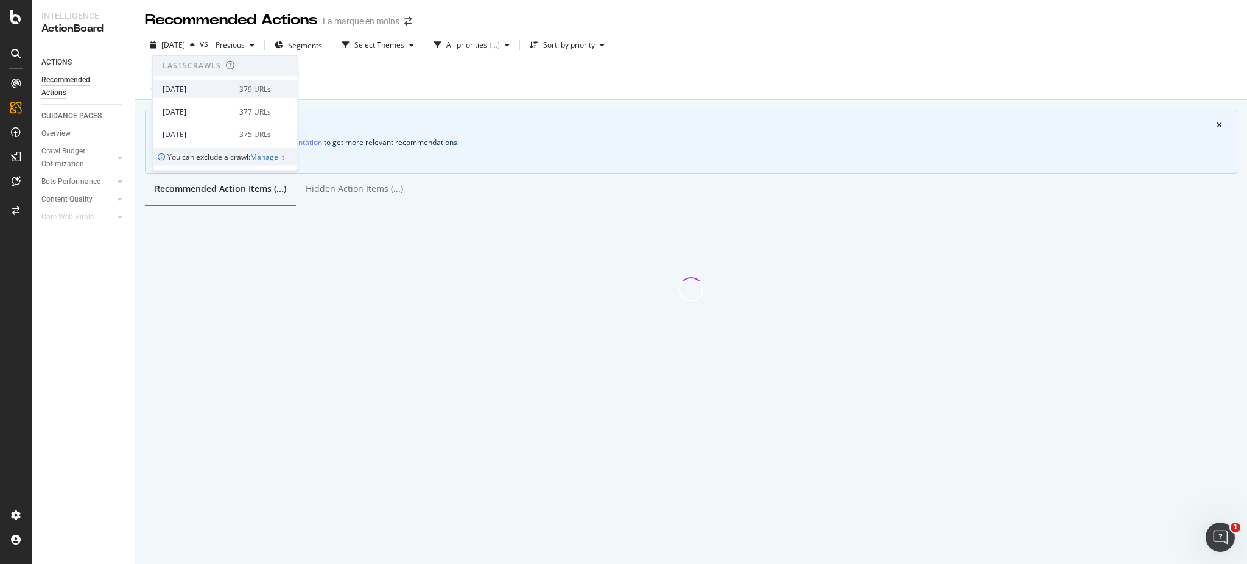
click at [231, 86] on div "[DATE] 379 URLs" at bounding box center [217, 88] width 108 height 11
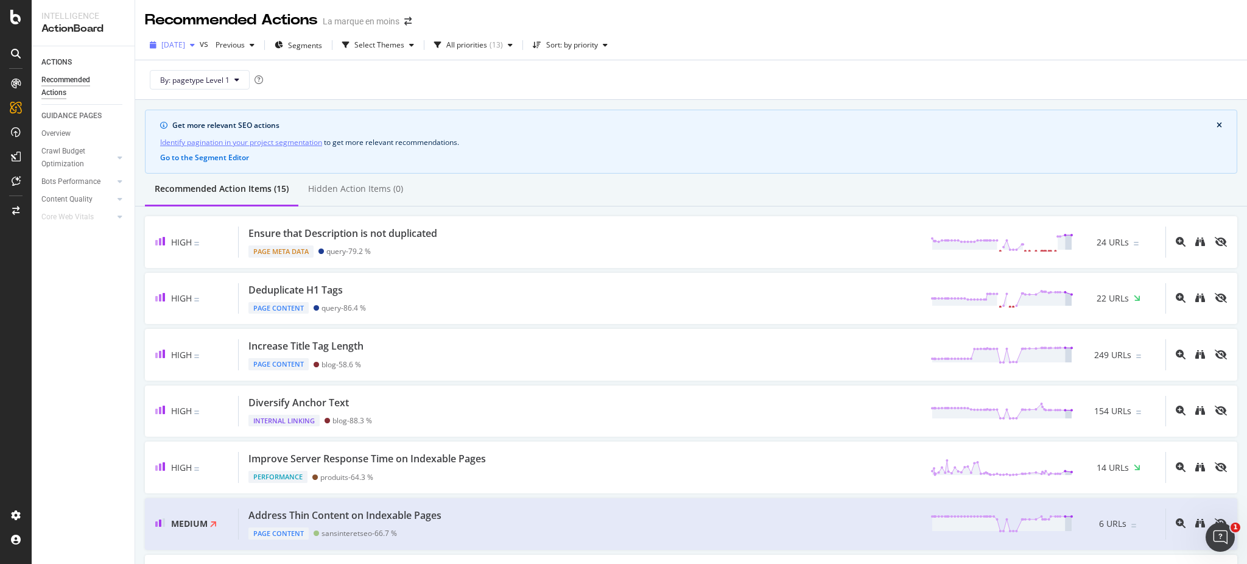
click at [185, 46] on span "[DATE]" at bounding box center [173, 45] width 24 height 10
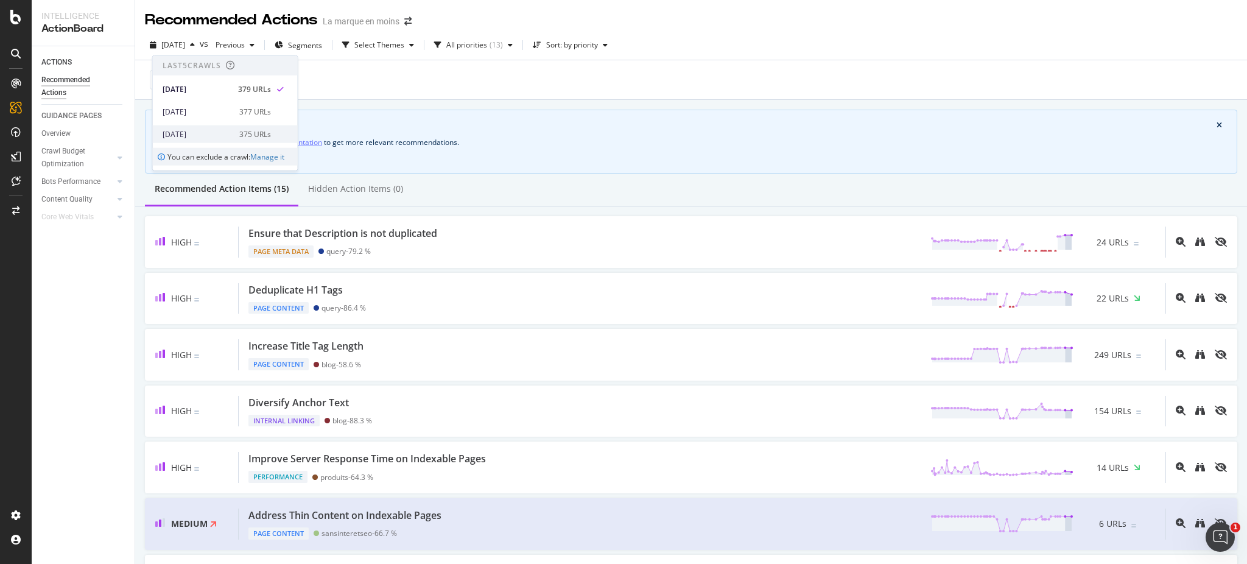
click at [222, 133] on div "[DATE]" at bounding box center [197, 133] width 69 height 11
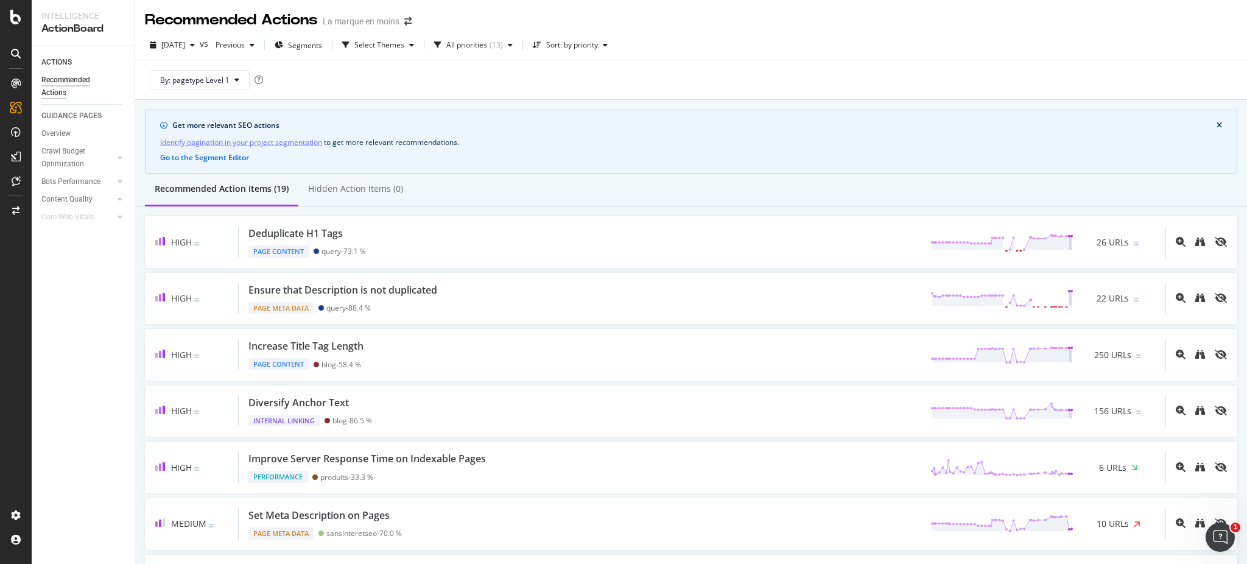
scroll to position [572, 0]
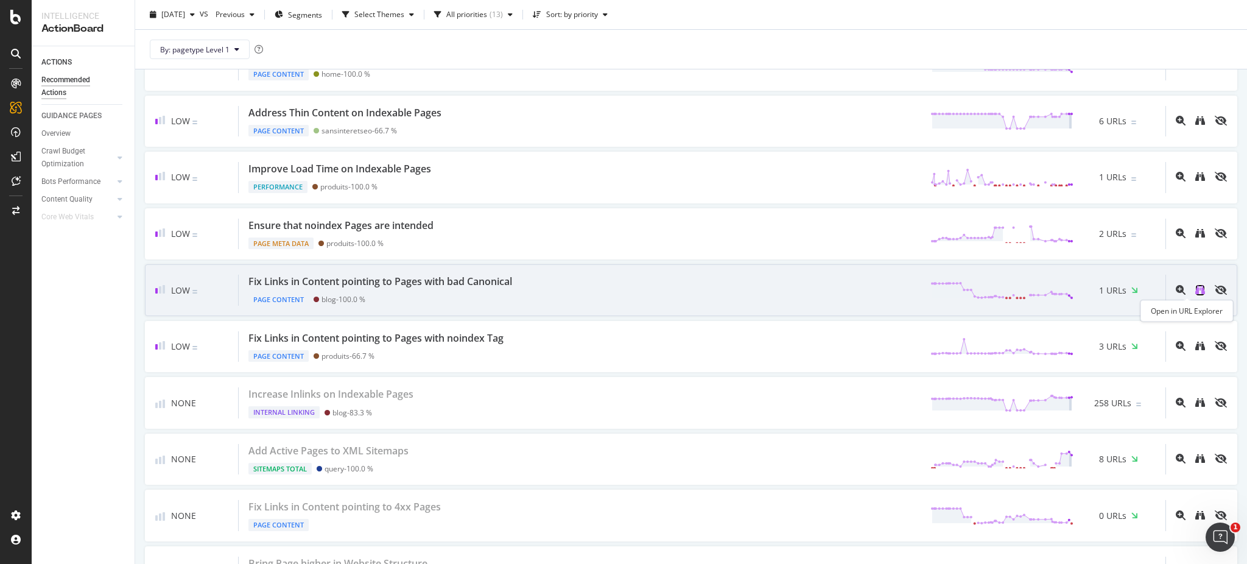
click at [1195, 290] on icon "binoculars" at bounding box center [1200, 290] width 10 height 10
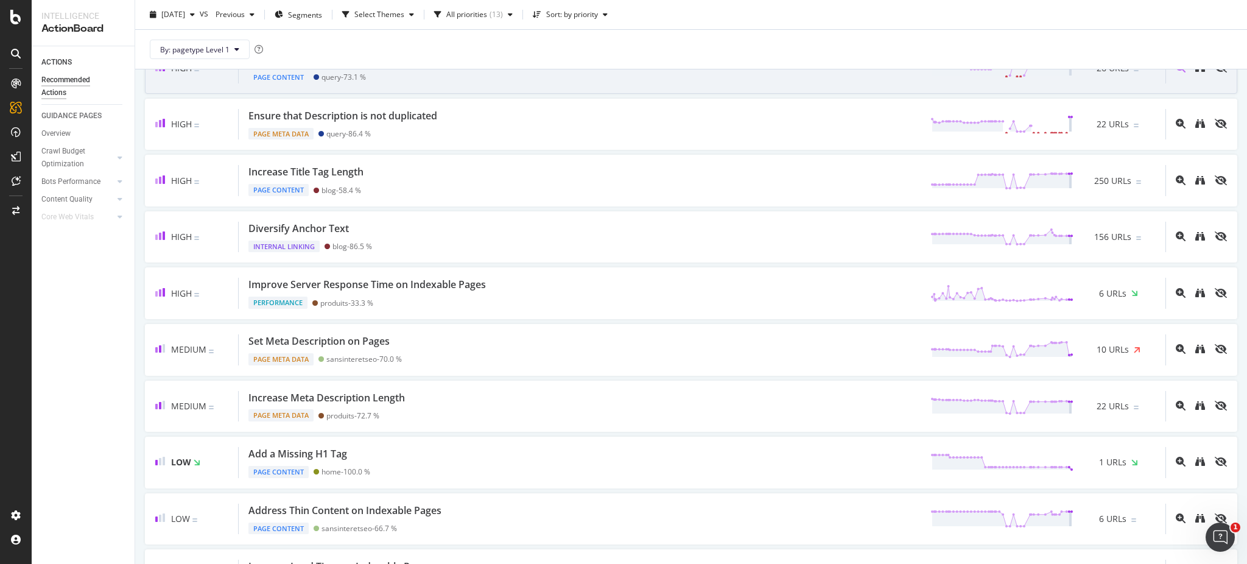
scroll to position [0, 0]
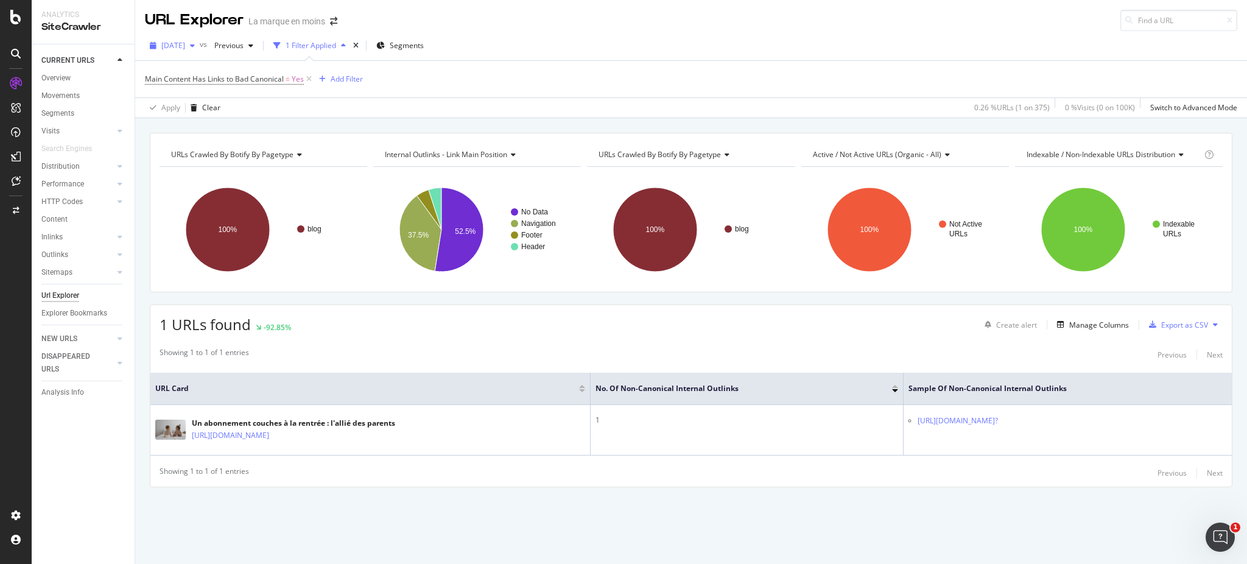
click at [185, 42] on span "2025 Aug. 31st" at bounding box center [173, 45] width 24 height 10
click at [228, 91] on div "2025 Sep. 25th 379 URLs" at bounding box center [217, 88] width 108 height 11
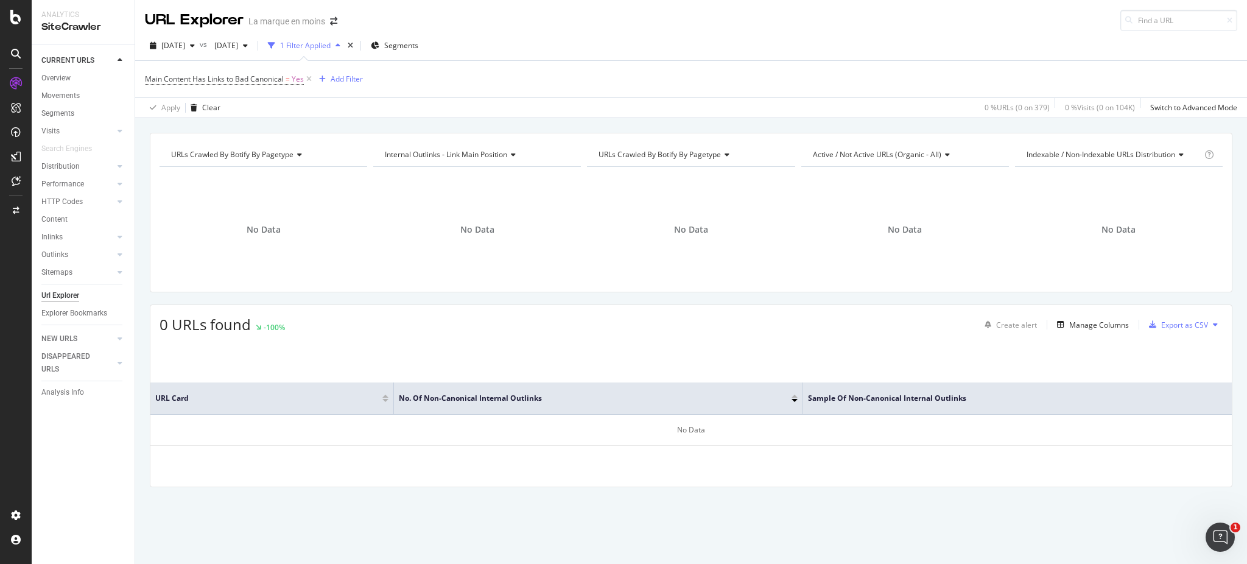
click at [60, 475] on div "CURRENT URLS Overview Movements Segments Visits Analysis Orphan URLs Search Eng…" at bounding box center [83, 303] width 103 height 519
